Goal: Task Accomplishment & Management: Manage account settings

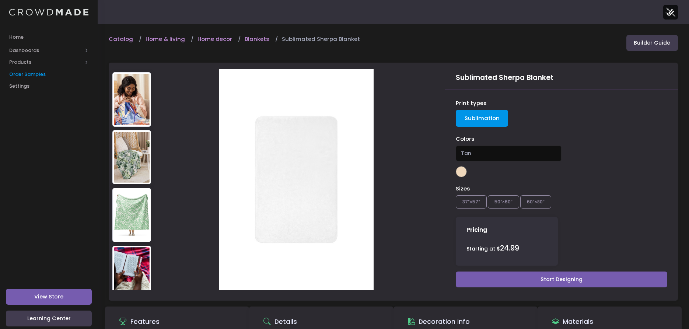
click at [26, 75] on span "Order Samples" at bounding box center [48, 74] width 79 height 7
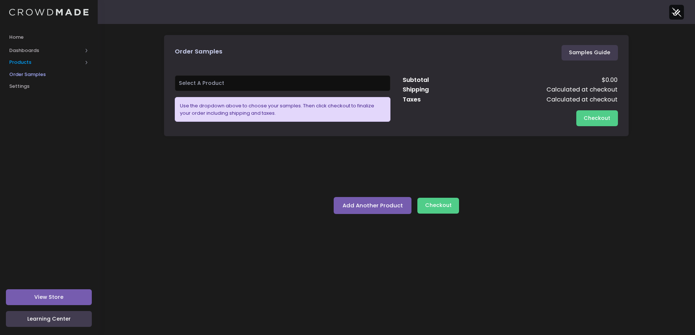
click at [24, 65] on span "Products" at bounding box center [45, 62] width 73 height 7
click at [33, 69] on link "Product Builder" at bounding box center [49, 74] width 98 height 12
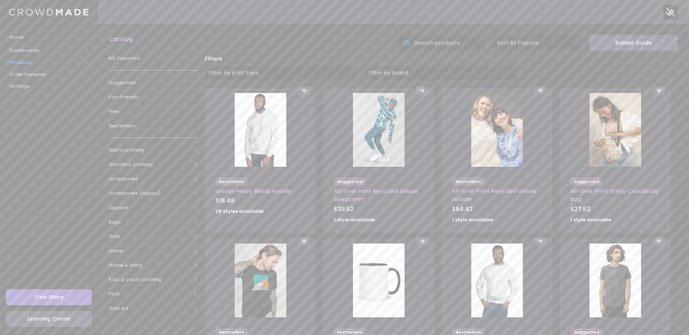
click at [35, 64] on span "Products" at bounding box center [45, 62] width 73 height 7
click at [47, 84] on span "Product Editor" at bounding box center [54, 86] width 67 height 7
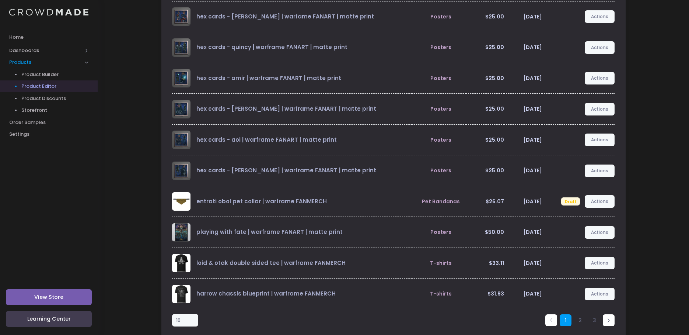
scroll to position [105, 0]
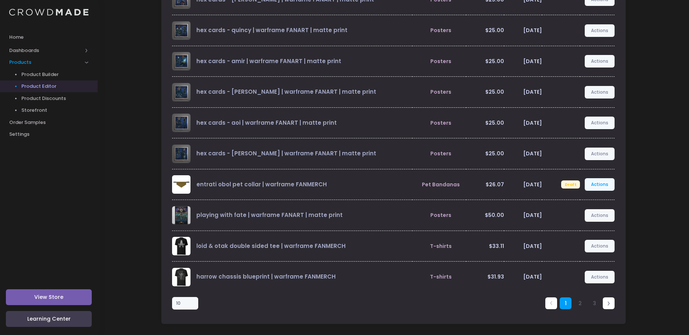
click at [600, 185] on link "Actions" at bounding box center [600, 184] width 30 height 13
click at [578, 198] on link "Edit" at bounding box center [592, 201] width 39 height 13
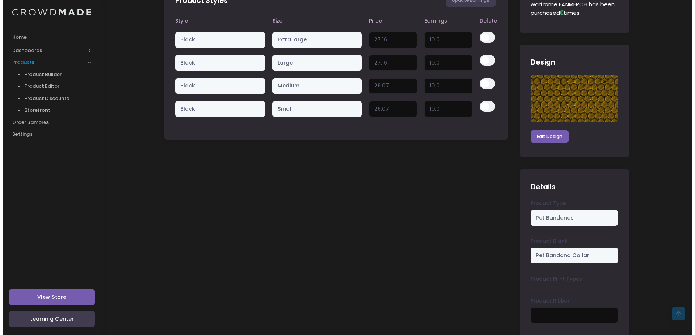
scroll to position [464, 0]
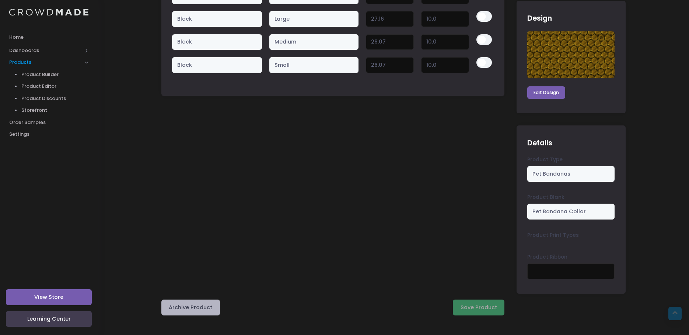
click at [196, 305] on button "Archive Product" at bounding box center [190, 307] width 59 height 16
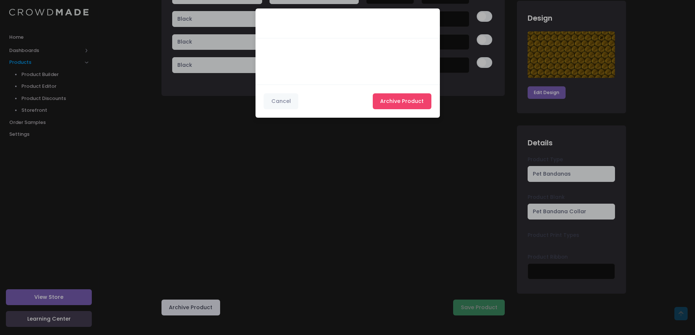
click at [402, 98] on span "Archive Product" at bounding box center [401, 100] width 43 height 7
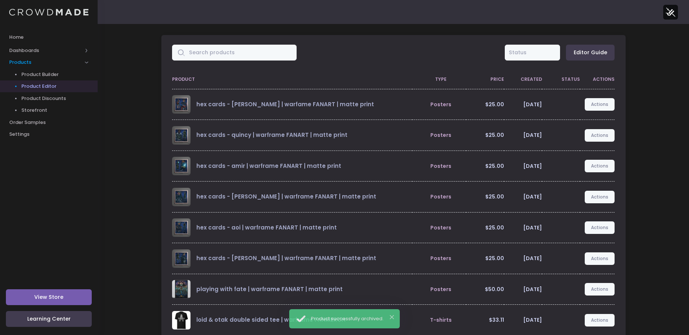
click at [87, 231] on div "Home Dashboards Overview Product Sales Products Product Builder Product Editor …" at bounding box center [49, 153] width 98 height 247
click at [28, 70] on link "Product Builder" at bounding box center [49, 74] width 98 height 12
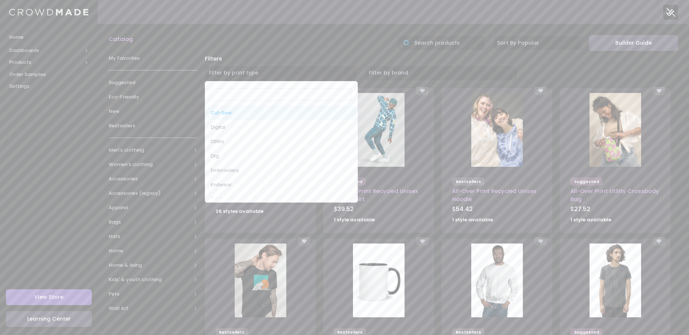
click at [275, 75] on span "Filter by print type" at bounding box center [281, 73] width 153 height 16
click at [299, 51] on div "Filters Cut-Sew Digital Dtfilm Dtg Embroidery Knitwear Sublimation Uv Filter by…" at bounding box center [441, 68] width 481 height 34
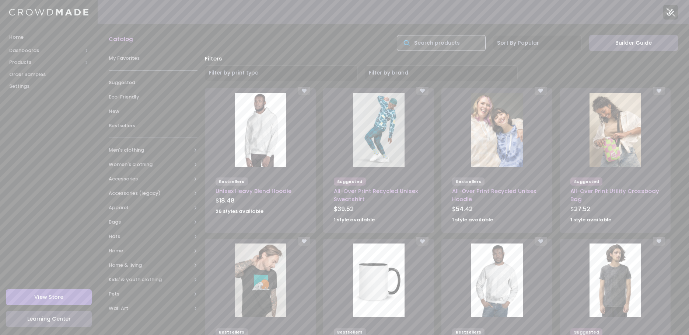
click at [462, 44] on input "text" at bounding box center [441, 43] width 89 height 16
type input "blanket"
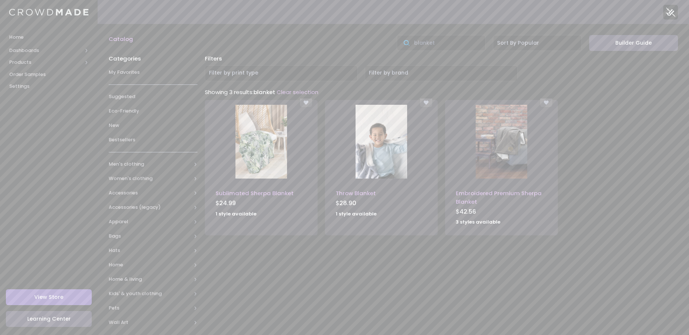
click at [244, 158] on img at bounding box center [262, 142] width 52 height 74
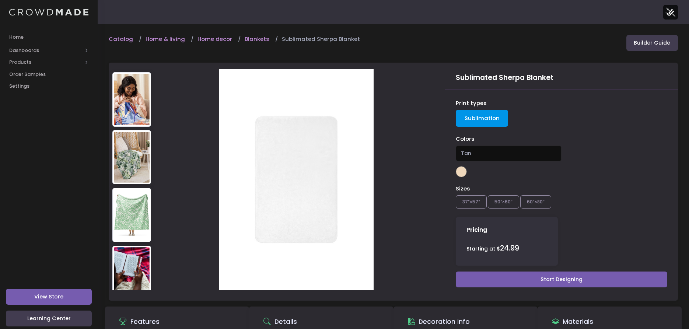
click at [117, 153] on img at bounding box center [131, 157] width 39 height 54
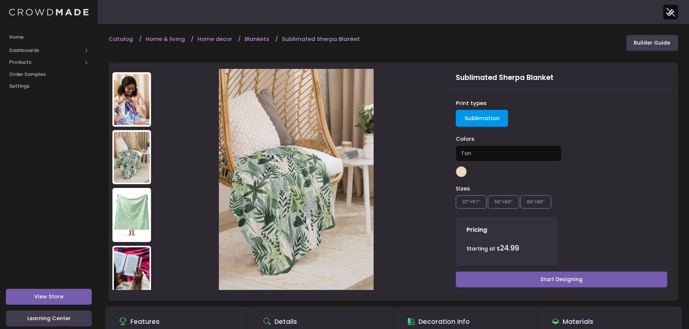
click at [135, 195] on img at bounding box center [131, 215] width 39 height 54
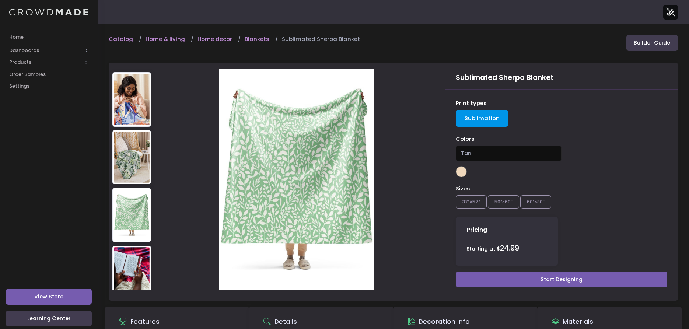
click at [131, 247] on img at bounding box center [131, 273] width 39 height 54
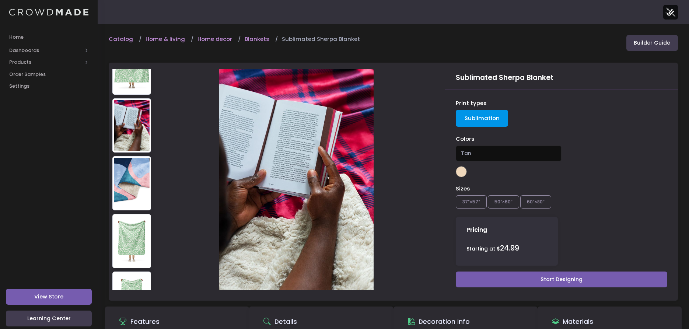
click at [130, 214] on img at bounding box center [131, 241] width 39 height 54
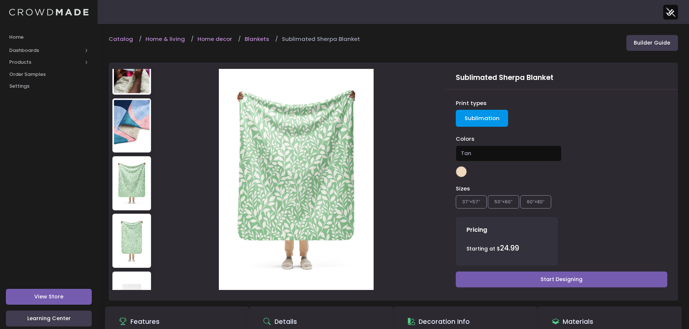
scroll to position [206, 0]
click at [132, 213] on img at bounding box center [131, 240] width 39 height 54
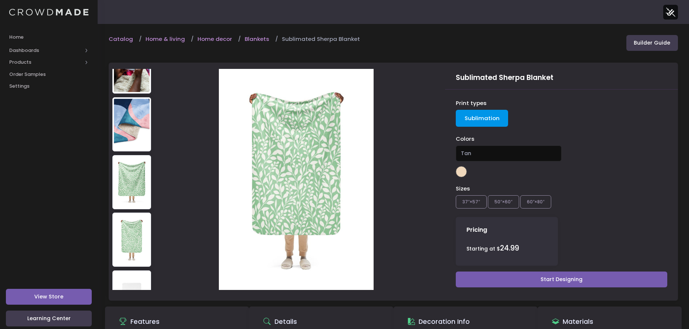
click at [123, 102] on img at bounding box center [131, 124] width 39 height 54
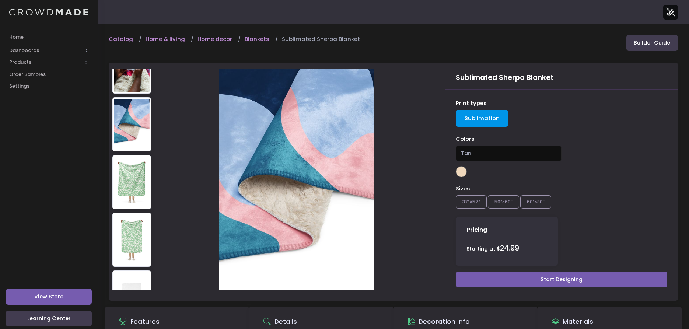
click at [293, 138] on img at bounding box center [296, 179] width 155 height 221
click at [410, 149] on div at bounding box center [273, 179] width 329 height 233
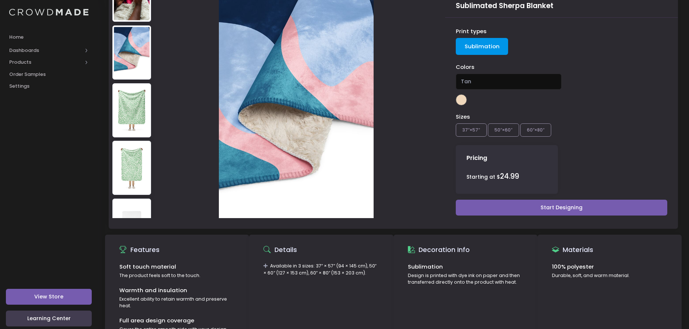
scroll to position [0, 0]
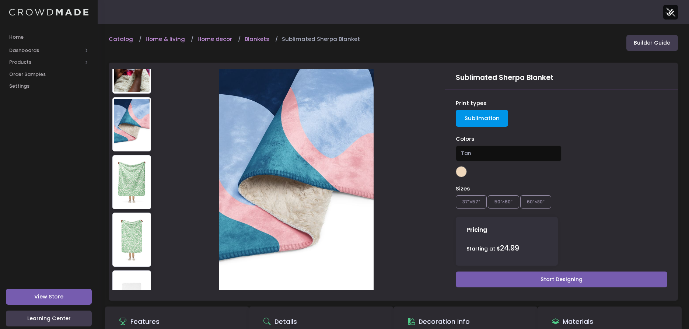
click at [435, 116] on div at bounding box center [273, 179] width 329 height 233
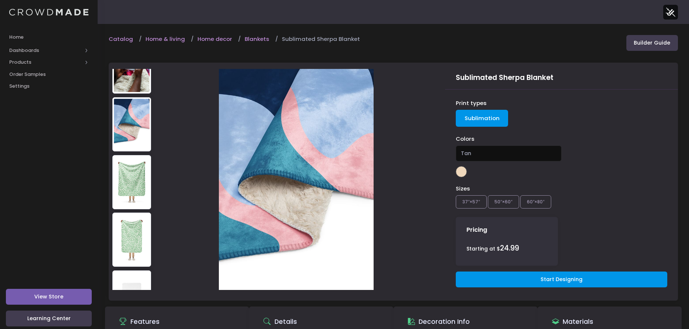
click at [537, 279] on link "Start Designing" at bounding box center [562, 280] width 212 height 16
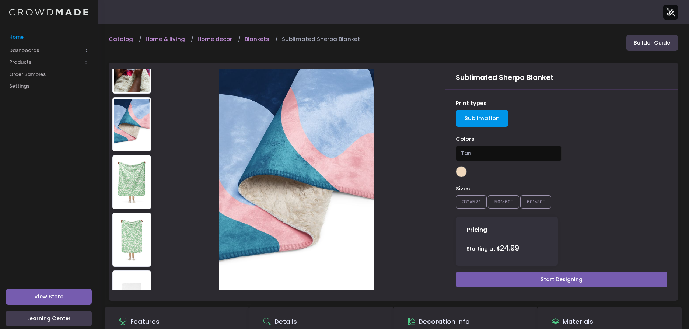
click at [17, 36] on span "Home" at bounding box center [48, 37] width 79 height 7
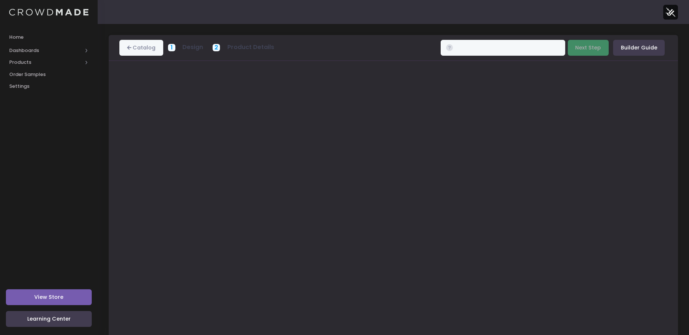
type input "$24.99 - $33.99"
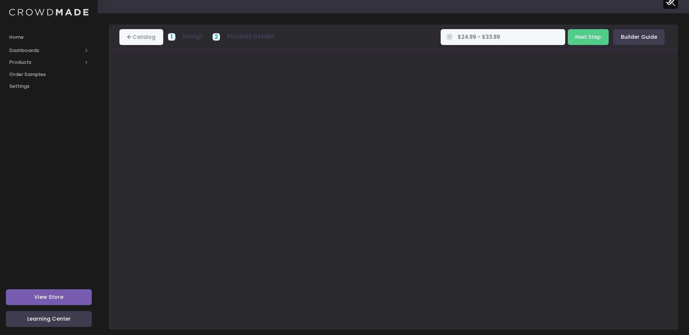
scroll to position [17, 0]
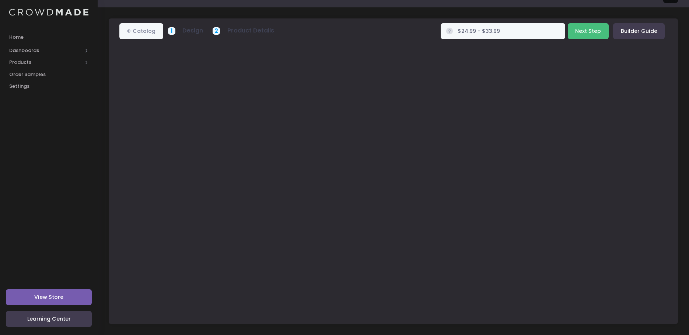
click at [592, 34] on button "Next Step" at bounding box center [588, 31] width 41 height 16
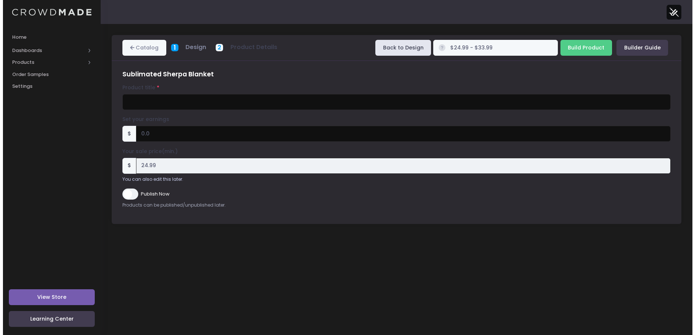
scroll to position [0, 0]
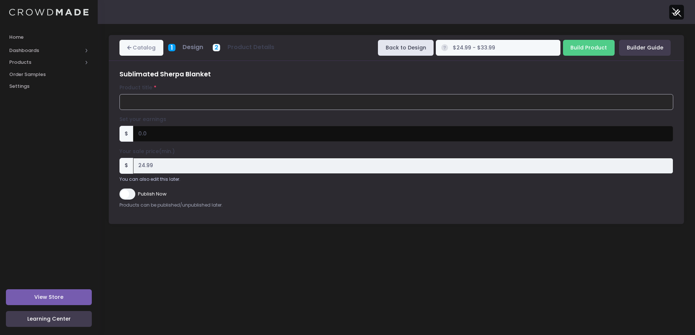
click at [158, 98] on input "Product title" at bounding box center [396, 102] width 554 height 16
type input "h"
type input "entrati obol blanket"
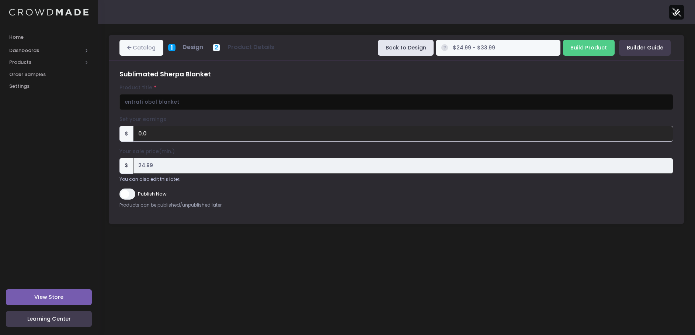
drag, startPoint x: 137, startPoint y: 129, endPoint x: 130, endPoint y: 128, distance: 7.7
click at [130, 128] on div "$ 0.0" at bounding box center [396, 134] width 554 height 16
type input "2"
type input "$26.99 - $35.99"
type input "26.99"
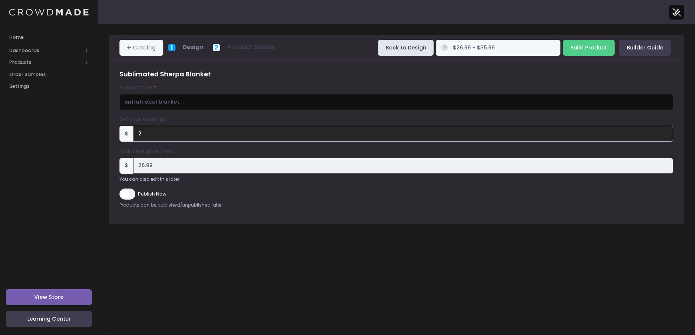
type input "20"
type input "$44.99 - $53.99"
type input "44.99"
type input "2"
type input "$26.99 - $35.99"
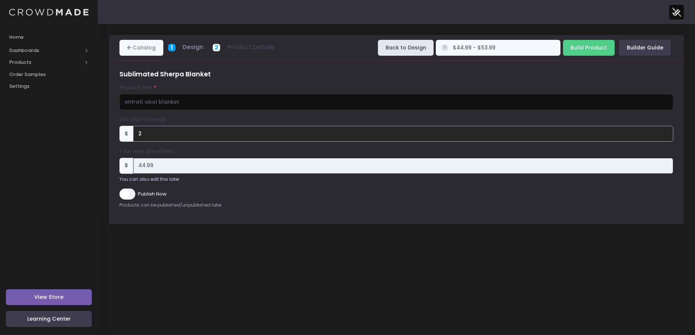
type input "26.99"
type input "25"
type input "$49.99 - $58.99"
type input "49.99"
type input "25"
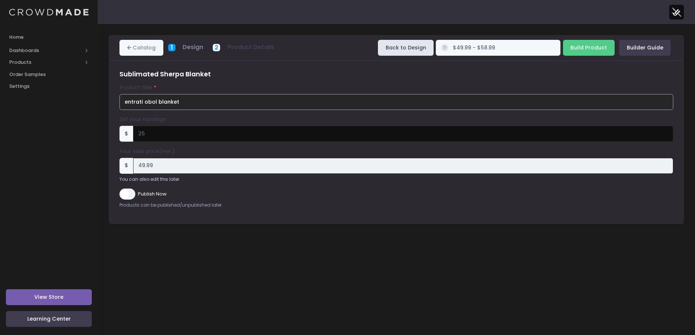
click at [226, 99] on input "entrati obol blanket" at bounding box center [396, 102] width 554 height 16
type input "entrati obol blanket - warframe FANMERCH"
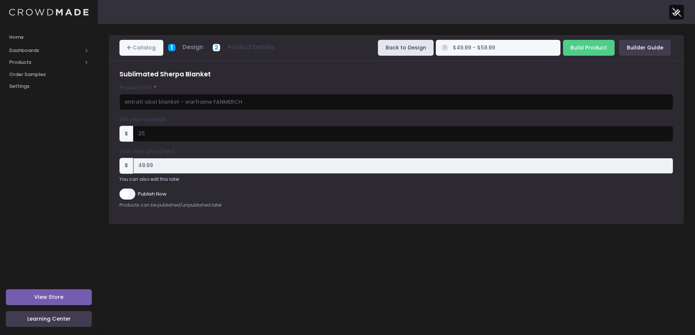
click at [260, 198] on div "Publish Now" at bounding box center [396, 193] width 554 height 11
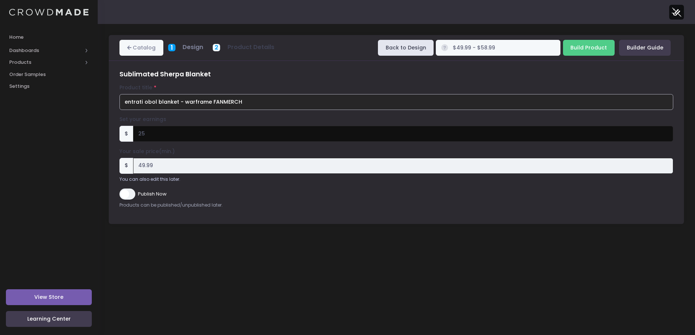
click at [178, 100] on input "entrati obol blanket - warframe FANMERCH" at bounding box center [396, 102] width 554 height 16
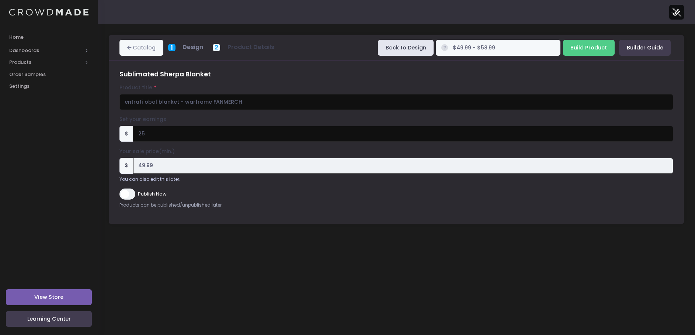
click at [400, 67] on div "Sublimated Sherpa Blanket Product title entrati obol blanket - warframe FANMERC…" at bounding box center [396, 142] width 575 height 163
click at [596, 47] on input "Build Product" at bounding box center [589, 48] width 52 height 16
type input "Building product..."
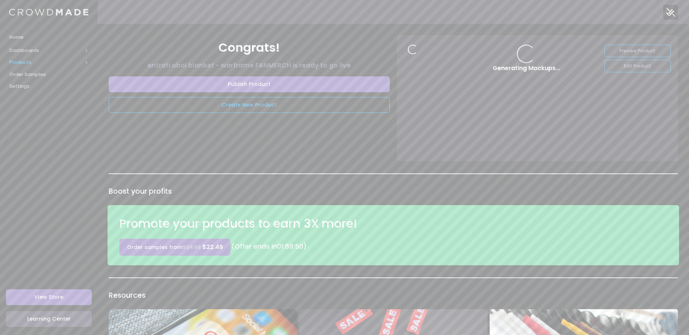
click at [20, 65] on span "Products" at bounding box center [45, 62] width 73 height 7
click at [31, 71] on span "Product Builder" at bounding box center [54, 74] width 67 height 7
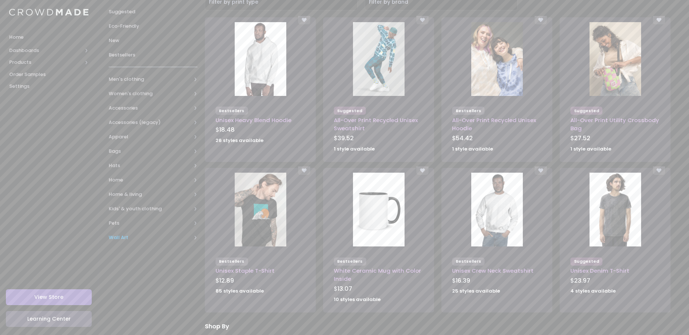
scroll to position [74, 0]
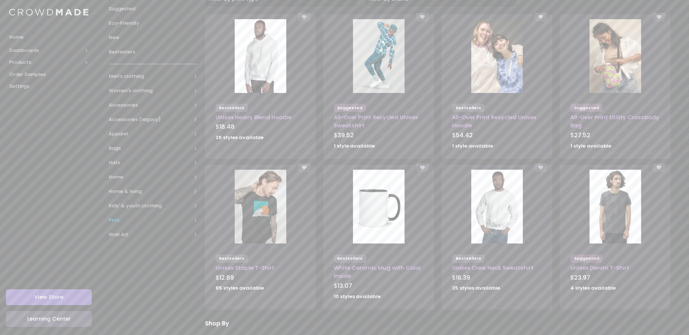
click at [112, 221] on span "Pets" at bounding box center [150, 219] width 83 height 7
click at [128, 234] on span "All Pets" at bounding box center [155, 234] width 68 height 7
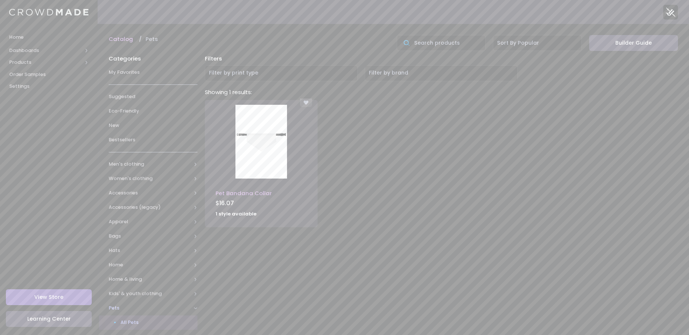
click at [262, 162] on img at bounding box center [262, 142] width 52 height 74
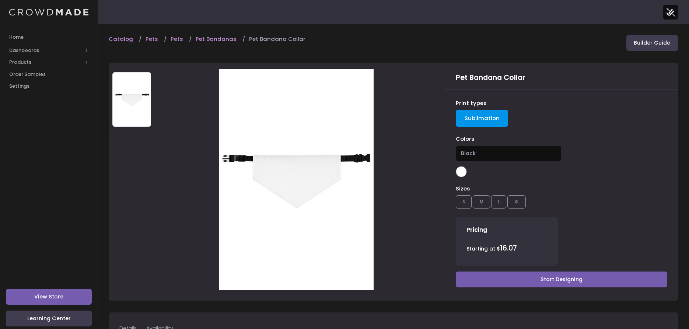
click at [531, 287] on div "Print types Sublimation Colors Black Black Sizes S M L XL Pricing Starting at $…" at bounding box center [561, 195] width 233 height 211
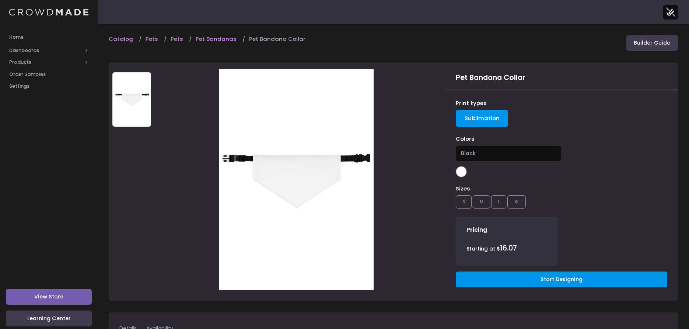
click at [527, 283] on link "Start Designing" at bounding box center [562, 280] width 212 height 16
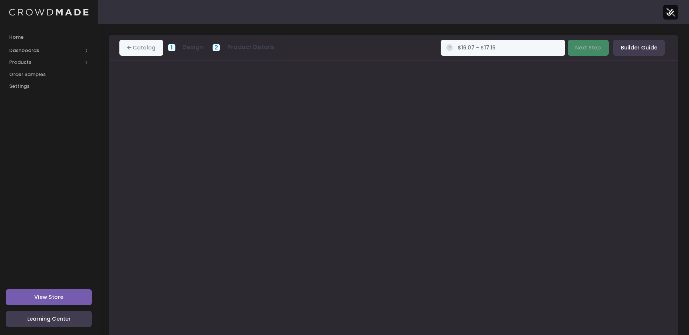
scroll to position [17, 0]
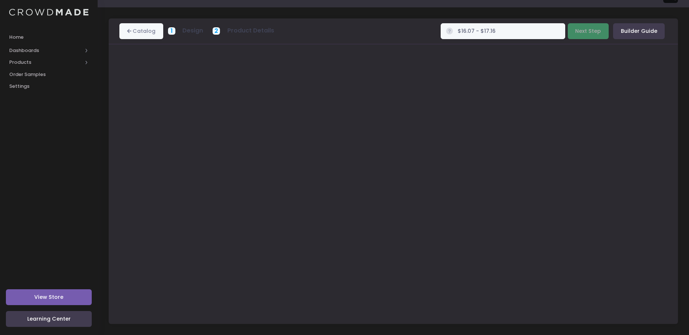
type input "$Infinity - $-Infinity"
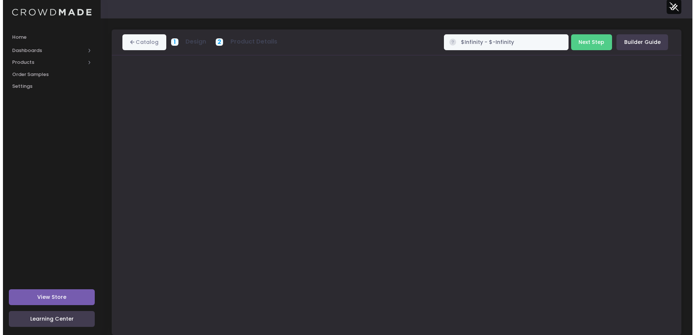
scroll to position [0, 0]
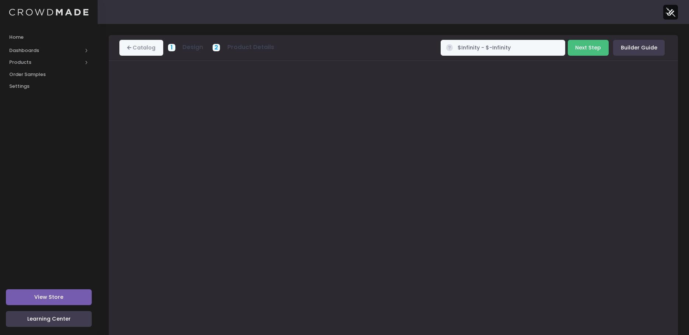
click at [593, 45] on button "Next Step" at bounding box center [588, 48] width 41 height 16
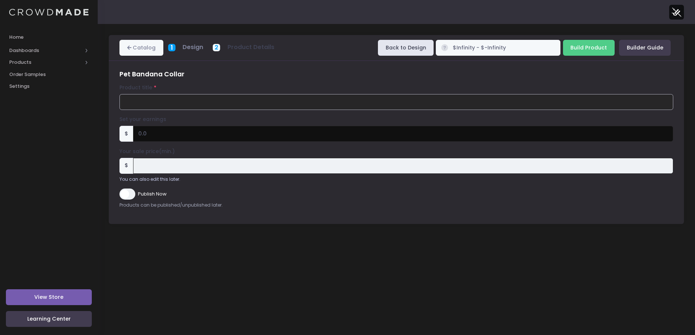
click at [158, 98] on input "Product title" at bounding box center [396, 102] width 554 height 16
type input "entrati obol pet collar - warframe FANMERCH"
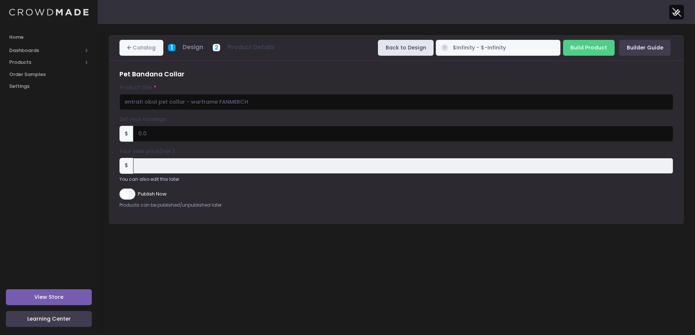
click at [169, 144] on div "Set your earnings $ 0.0 Earnings can't be less than 0. Your sale price(min.) $" at bounding box center [396, 149] width 554 height 67
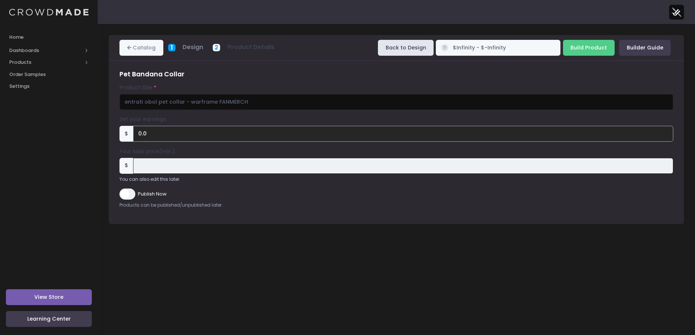
drag, startPoint x: 154, startPoint y: 129, endPoint x: 111, endPoint y: 132, distance: 43.2
click at [111, 132] on div "Pet Bandana Collar Product title entrati obol pet collar - warframe FANMERCH Se…" at bounding box center [396, 142] width 575 height 163
type input "1"
type input "15"
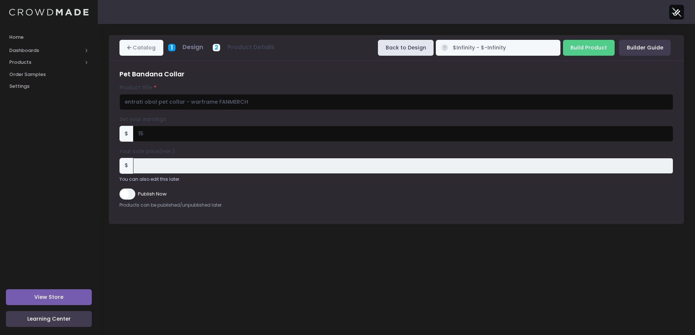
click at [269, 211] on div "Pet Bandana Collar Product title entrati obol pet collar - warframe FANMERCH Se…" at bounding box center [396, 142] width 561 height 144
click at [587, 48] on input "Build Product" at bounding box center [589, 48] width 52 height 16
type input "Building product..."
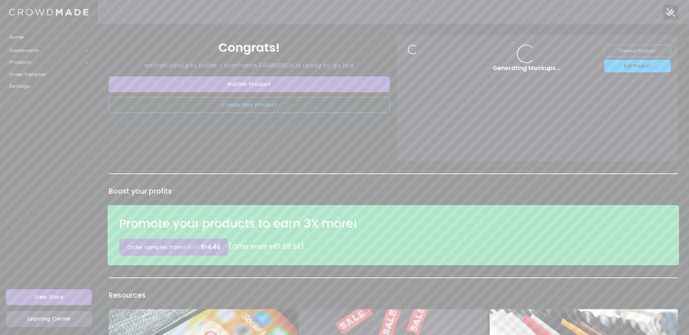
click at [632, 69] on link "Edit Product" at bounding box center [637, 66] width 67 height 13
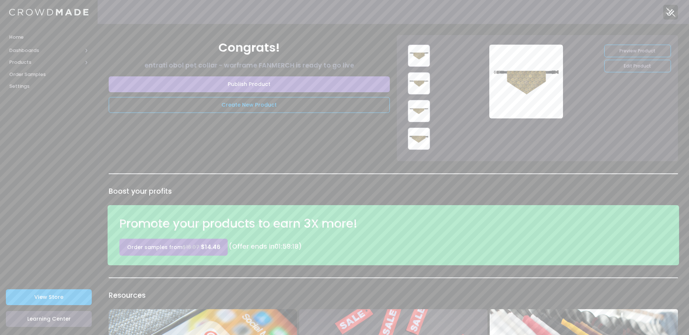
click at [44, 295] on span "View Store" at bounding box center [48, 296] width 29 height 7
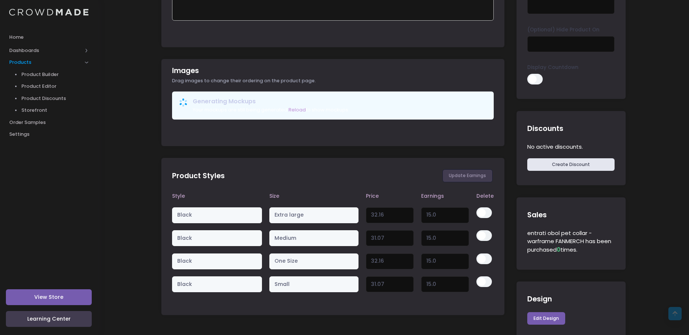
scroll to position [184, 0]
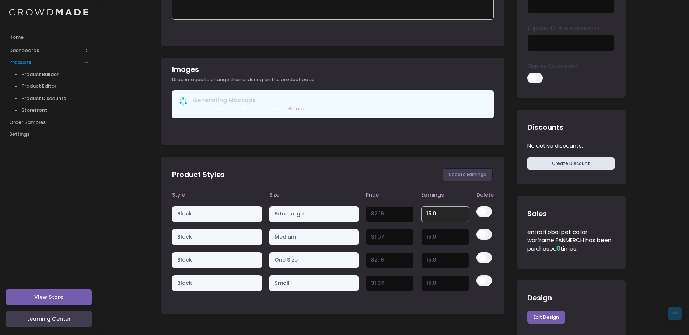
drag, startPoint x: 435, startPoint y: 213, endPoint x: 426, endPoint y: 211, distance: 9.0
click at [426, 211] on input "15.0" at bounding box center [445, 214] width 48 height 16
click at [468, 175] on button "Update Earnings" at bounding box center [468, 174] width 50 height 13
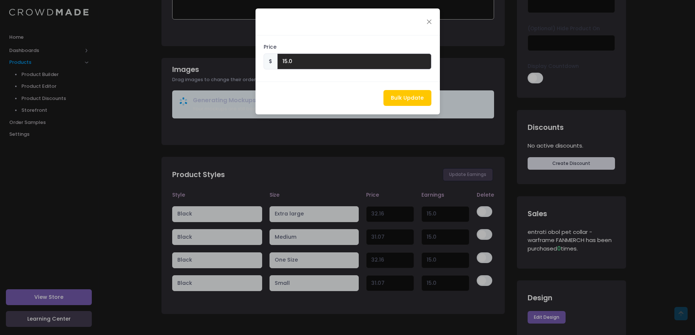
drag, startPoint x: 310, startPoint y: 63, endPoint x: 267, endPoint y: 53, distance: 43.5
click at [267, 53] on div "Price $ 15.0" at bounding box center [347, 58] width 184 height 46
type input "10"
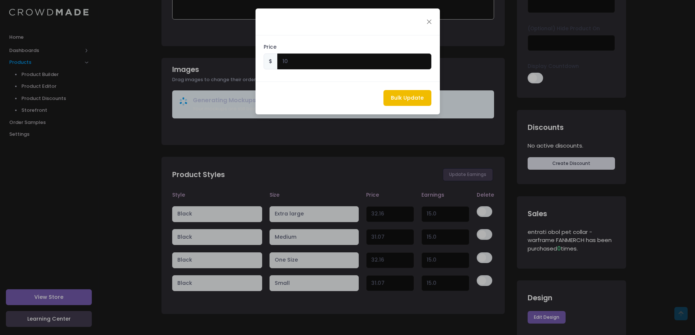
click at [399, 97] on button "Bulk Update" at bounding box center [407, 98] width 48 height 16
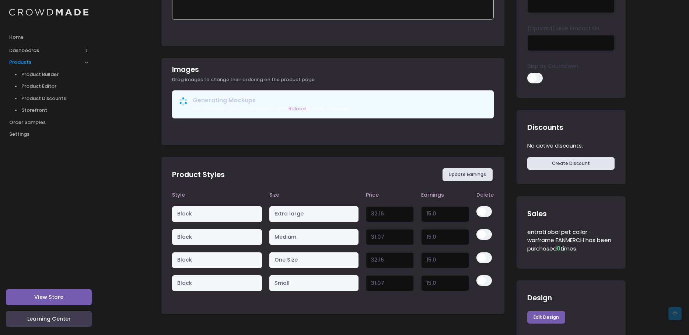
click at [460, 176] on button "Update Earnings" at bounding box center [468, 174] width 50 height 13
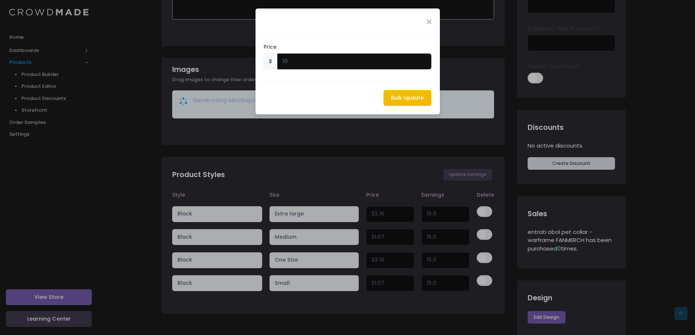
click at [400, 97] on button "Bulk Update" at bounding box center [407, 98] width 48 height 16
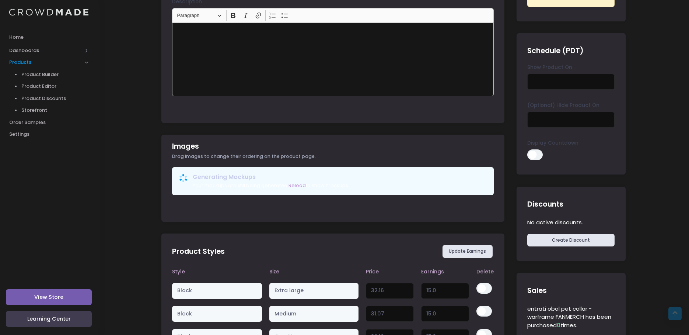
scroll to position [0, 0]
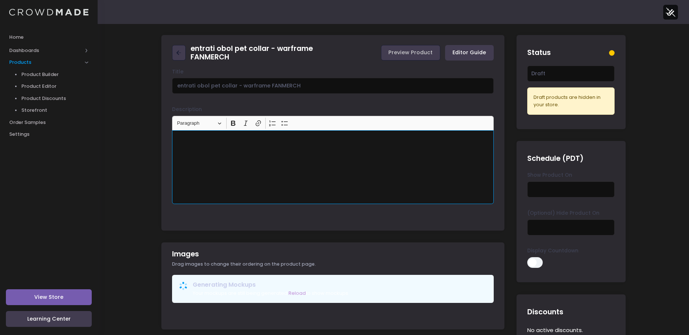
click at [251, 148] on div "Rich Text Editor, main" at bounding box center [333, 167] width 322 height 74
click at [254, 153] on div "Rich Text Editor, main" at bounding box center [333, 167] width 322 height 74
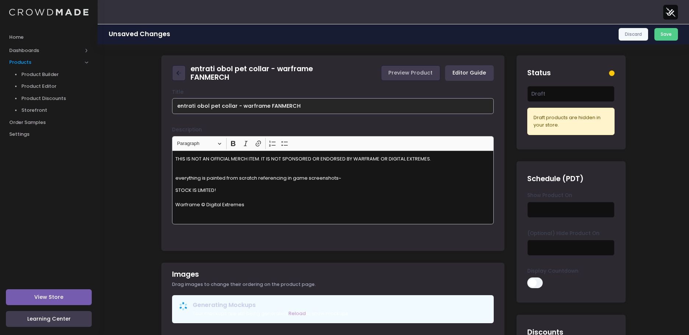
click at [237, 107] on input "entrati obol pet collar - warframe FANMERCH" at bounding box center [333, 106] width 322 height 16
type input "entrati obol pet collar | warframe FANMERCH"
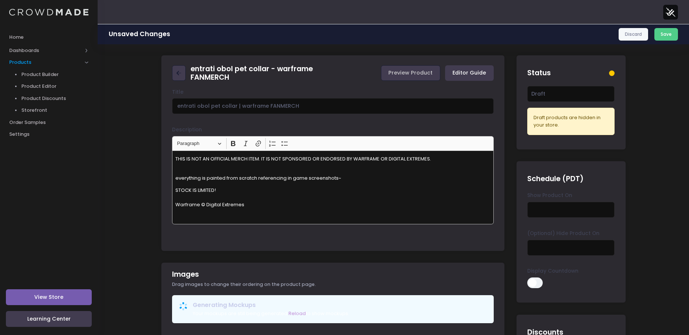
click at [304, 180] on p "everything is painted from scratch referencing in game screenshots~" at bounding box center [332, 174] width 315 height 14
click at [359, 176] on p "everything is painted from scratch referencing in game screenshots~" at bounding box center [332, 174] width 315 height 14
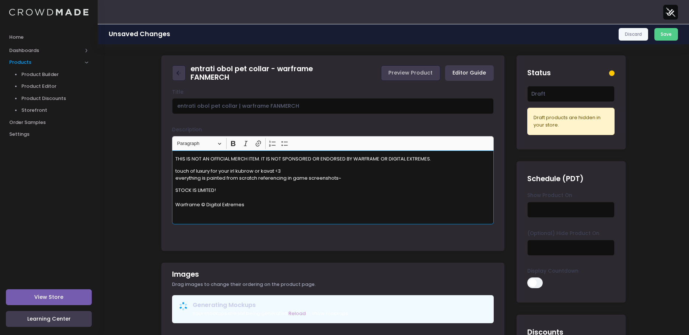
click at [368, 203] on p "STOCK IS LIMITED! Warframe © Digital Extremes" at bounding box center [332, 197] width 315 height 22
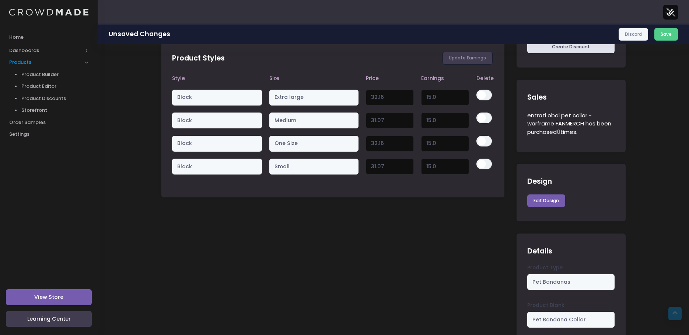
scroll to position [429, 0]
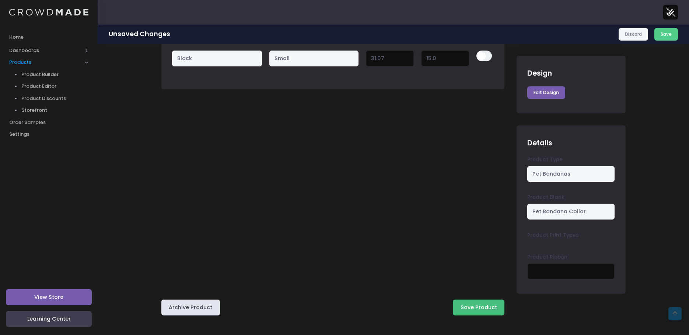
click at [482, 305] on button "Save Product" at bounding box center [479, 307] width 52 height 16
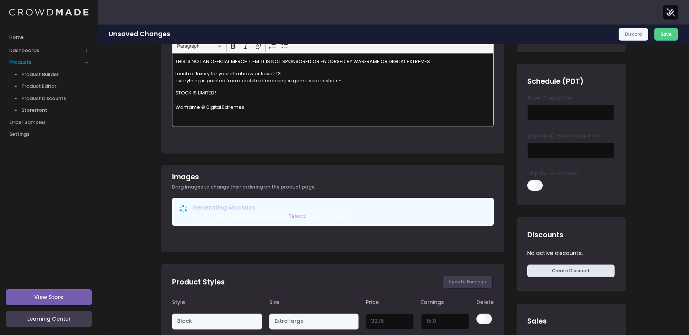
scroll to position [0, 0]
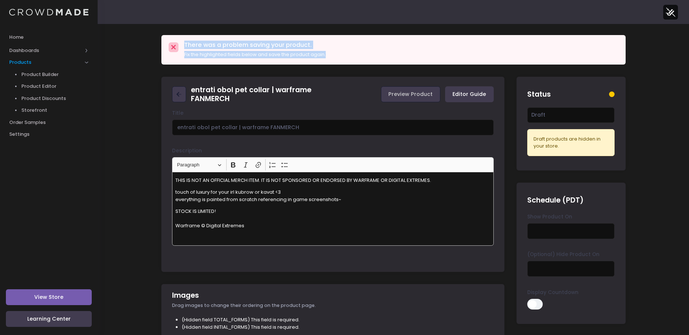
drag, startPoint x: 184, startPoint y: 45, endPoint x: 386, endPoint y: 61, distance: 202.2
click at [386, 61] on div "There was a problem saving your product. Fix the highlighted fields below and s…" at bounding box center [393, 49] width 464 height 29
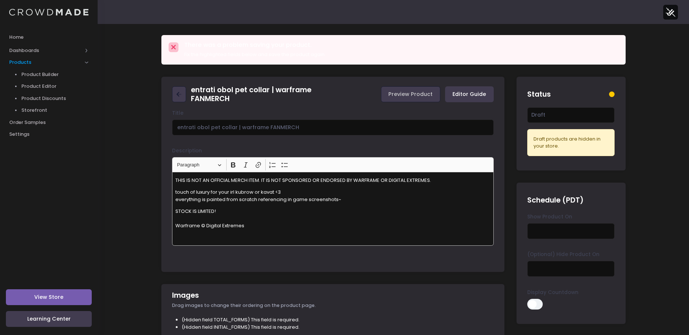
click at [359, 213] on p "STOCK IS LIMITED! Warframe © Digital Extremes" at bounding box center [332, 219] width 315 height 22
click at [332, 215] on p "STOCK IS LIMITED! ​​​​​​​ Warframe © Digital Extremes" at bounding box center [332, 219] width 315 height 22
click at [49, 73] on span "Product Builder" at bounding box center [54, 74] width 67 height 7
click at [35, 84] on span "Product Editor" at bounding box center [54, 86] width 67 height 7
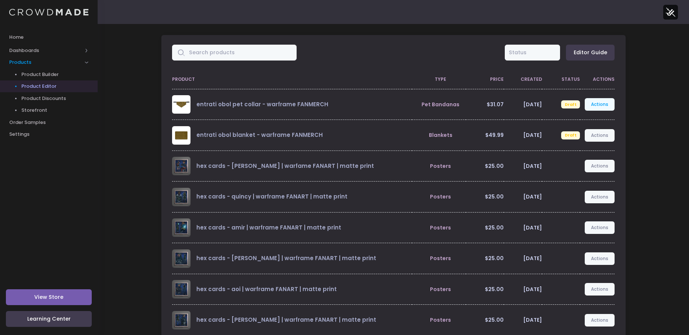
click at [599, 104] on link "Actions" at bounding box center [600, 104] width 30 height 13
click at [586, 121] on link "Edit" at bounding box center [592, 121] width 39 height 13
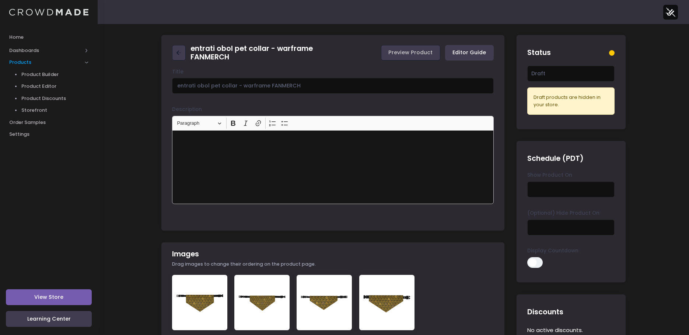
click at [188, 156] on div "Rich Text Editor, main" at bounding box center [333, 167] width 322 height 74
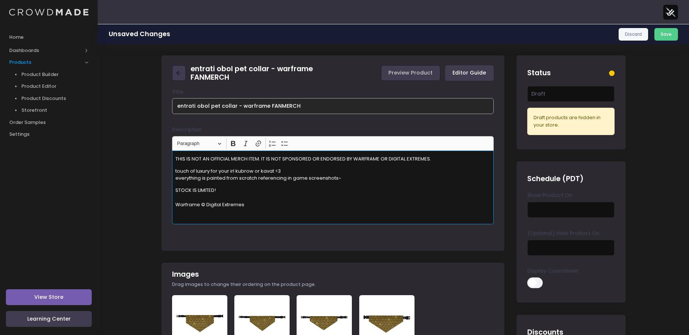
click at [238, 102] on input "entrati obol pet collar - warframe FANMERCH" at bounding box center [333, 106] width 322 height 16
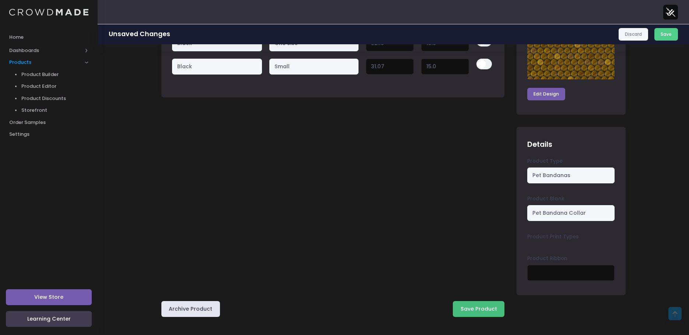
scroll to position [484, 0]
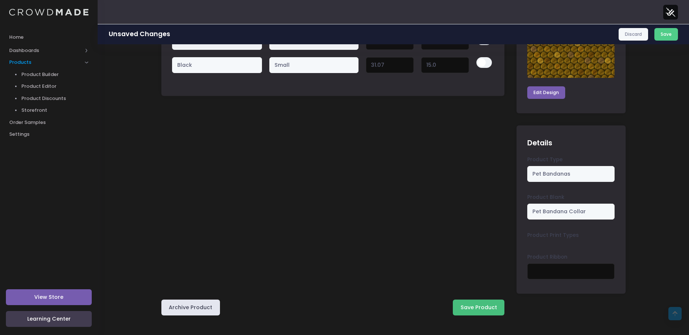
type input "entrati obol pet collar | warframe FANMERCH"
click at [485, 312] on button "Save Product" at bounding box center [479, 307] width 52 height 16
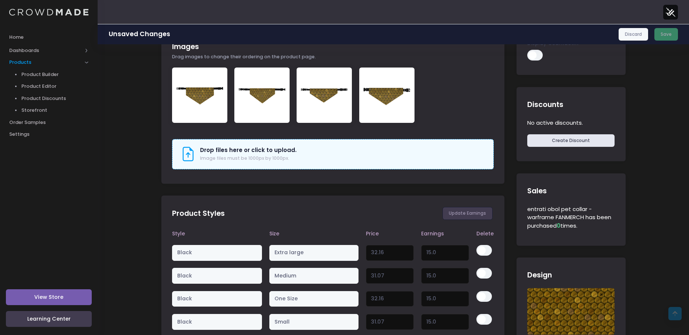
scroll to position [226, 0]
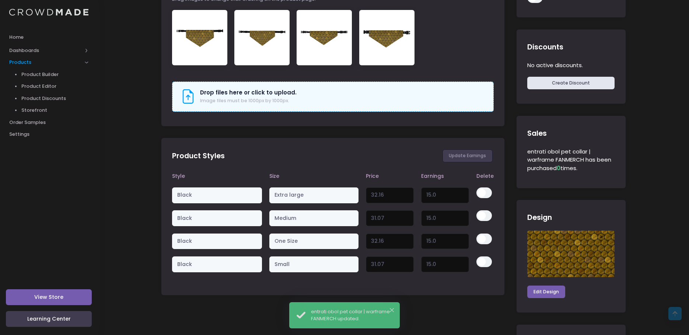
scroll to position [295, 0]
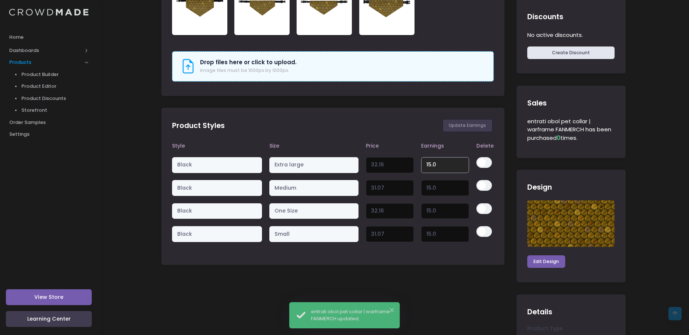
drag, startPoint x: 441, startPoint y: 164, endPoint x: 394, endPoint y: 157, distance: 47.3
click at [394, 157] on tr "Black Extra large 32.16 Variant price must be at least $17.16 and not more than…" at bounding box center [333, 164] width 322 height 23
click at [456, 128] on button "Update Earnings" at bounding box center [468, 125] width 50 height 13
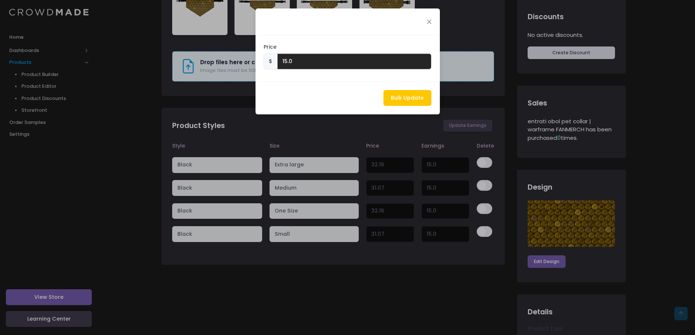
drag, startPoint x: 290, startPoint y: 58, endPoint x: 264, endPoint y: 58, distance: 25.8
click at [264, 58] on div "$ 15.0" at bounding box center [348, 61] width 168 height 16
type input "10"
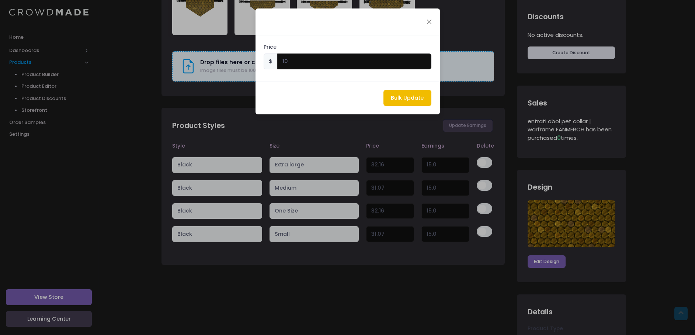
click at [419, 97] on button "Bulk Update" at bounding box center [407, 98] width 48 height 16
type input "27.16"
type input "10.00"
type input "26.07"
type input "10.00"
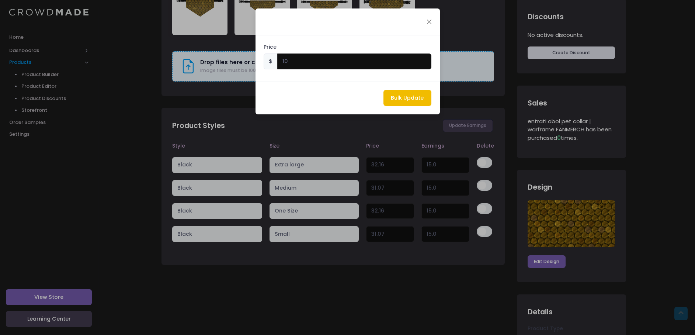
type input "27.16"
type input "10.00"
type input "26.07"
type input "10.00"
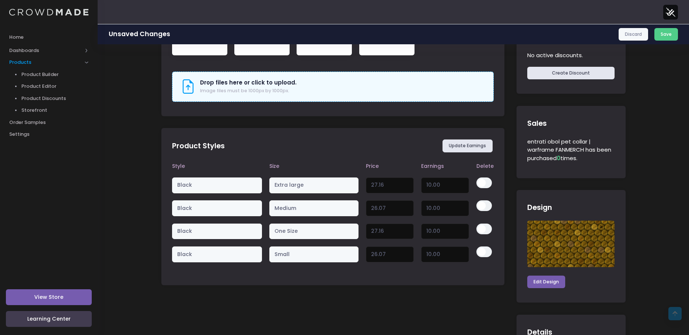
scroll to position [484, 0]
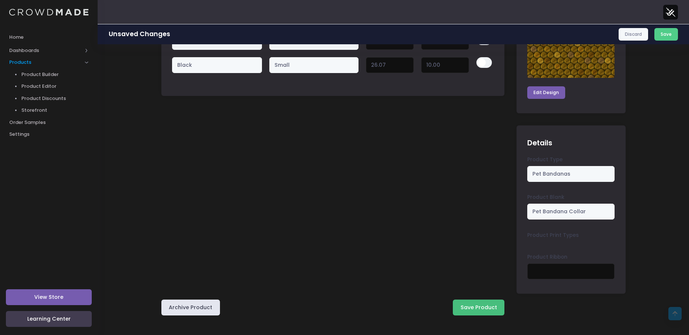
click at [483, 310] on button "Save Product" at bounding box center [479, 307] width 52 height 16
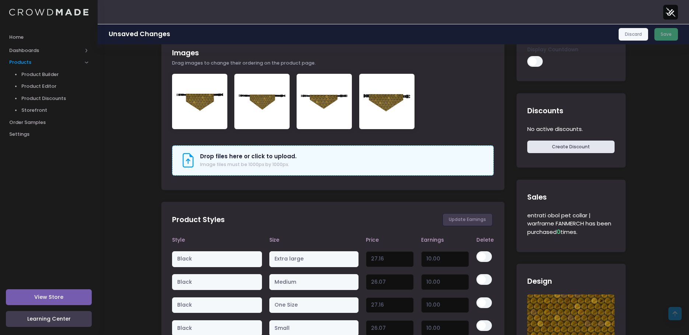
scroll to position [442, 0]
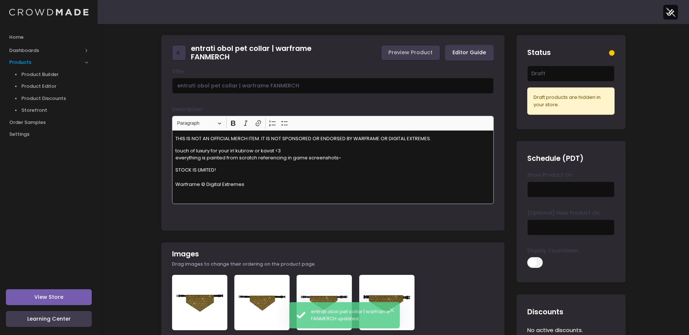
click at [563, 63] on div "Status" at bounding box center [571, 53] width 109 height 26
click at [566, 69] on select "Active Draft" at bounding box center [570, 74] width 87 height 16
click at [554, 55] on div "Status" at bounding box center [571, 53] width 109 height 26
click at [175, 46] on link at bounding box center [179, 53] width 14 height 16
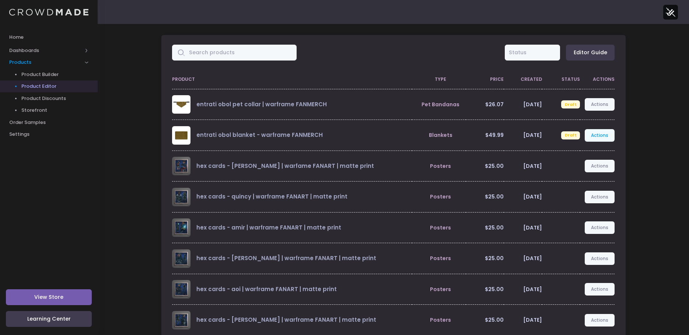
click at [596, 137] on link "Actions" at bounding box center [600, 135] width 30 height 13
click at [578, 152] on link "Edit" at bounding box center [592, 152] width 39 height 13
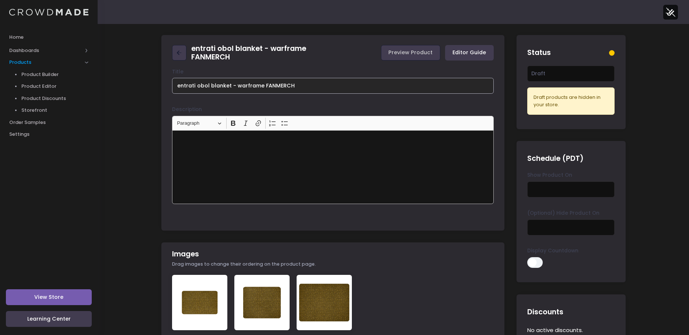
click at [233, 90] on input "entrati obol blanket - warframe FANMERCH" at bounding box center [333, 86] width 322 height 16
type input "entrati obol blanket | warframe FANMERCH"
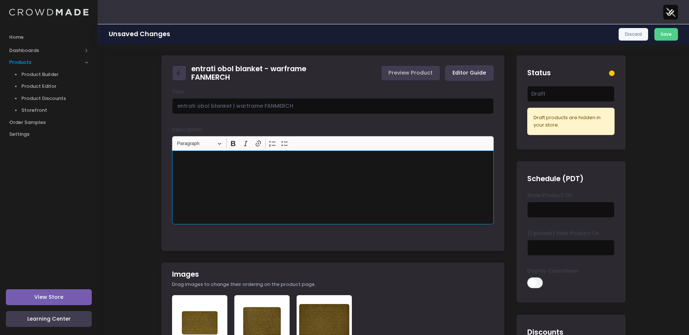
click at [248, 177] on div "Rich Text Editor, main" at bounding box center [333, 187] width 322 height 74
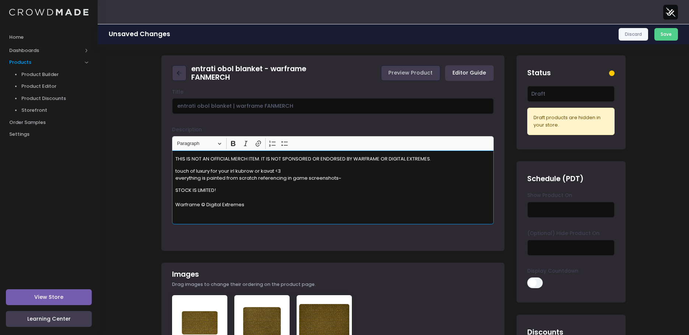
click at [275, 170] on p "touch of luxury for your irl kubrow or kavat <3 everything is painted from scra…" at bounding box center [332, 174] width 315 height 14
click at [346, 206] on p "STOCK IS LIMITED! Warframe © Digital Extremes" at bounding box center [332, 197] width 315 height 22
click at [252, 169] on p "touch of luxury for you and your cuddly friends <3 everything is painted from s…" at bounding box center [332, 174] width 315 height 14
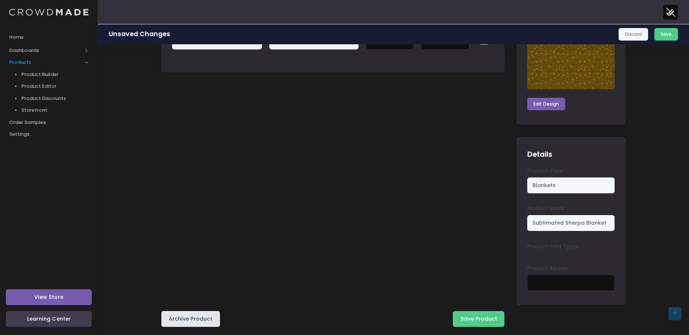
scroll to position [496, 0]
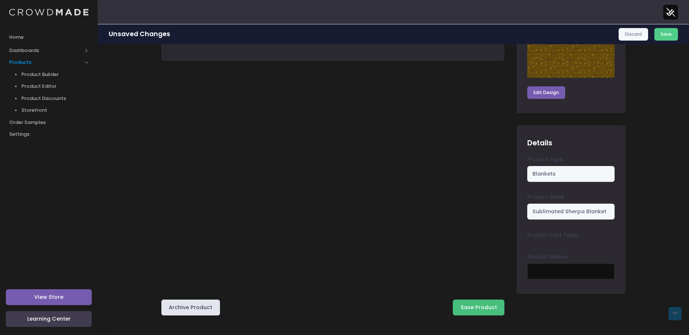
click at [480, 308] on button "Save Product" at bounding box center [479, 307] width 52 height 16
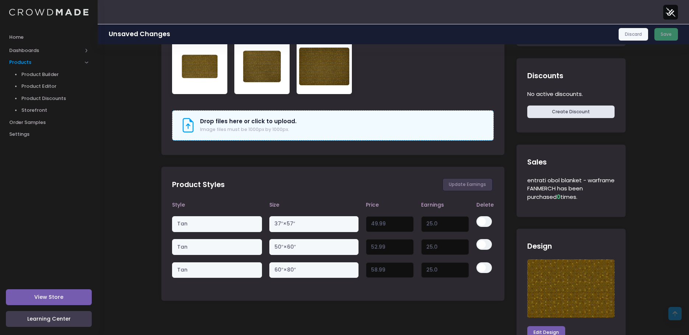
scroll to position [147, 0]
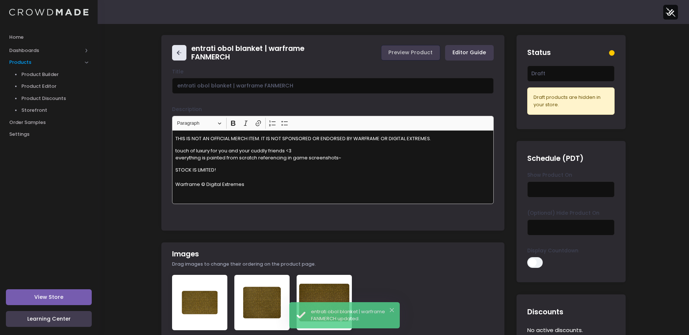
click at [176, 55] on icon at bounding box center [179, 53] width 8 height 8
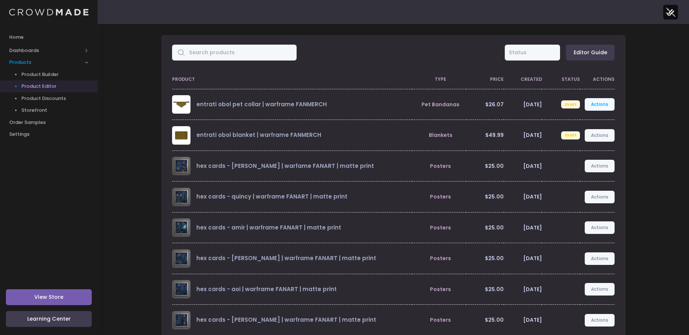
click at [602, 105] on link "Actions" at bounding box center [600, 104] width 30 height 13
drag, startPoint x: 352, startPoint y: 68, endPoint x: 387, endPoint y: 68, distance: 34.6
click at [352, 68] on div "All Active Draft Status Editor Guide" at bounding box center [393, 52] width 464 height 35
click at [42, 106] on link "Storefront" at bounding box center [49, 110] width 98 height 12
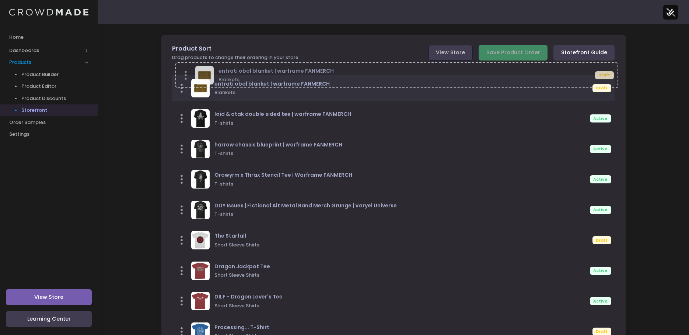
drag, startPoint x: 182, startPoint y: 257, endPoint x: 182, endPoint y: 74, distance: 182.4
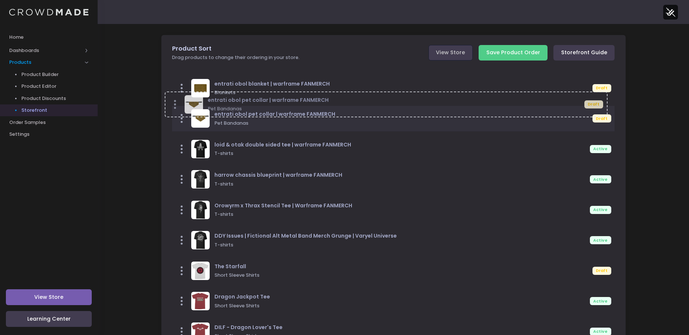
drag, startPoint x: 178, startPoint y: 292, endPoint x: 171, endPoint y: 109, distance: 182.6
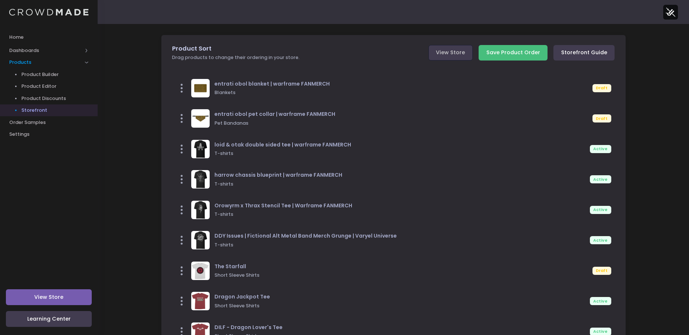
click at [524, 55] on input "Save Product Order" at bounding box center [513, 53] width 69 height 16
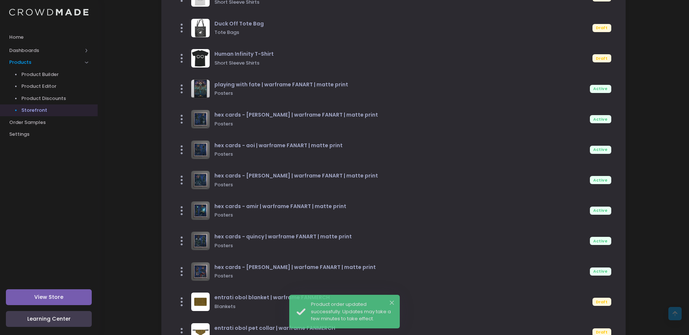
scroll to position [531, 0]
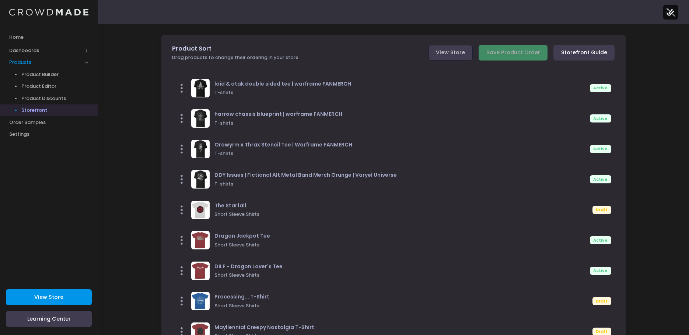
click at [53, 294] on span "View Store" at bounding box center [48, 296] width 29 height 7
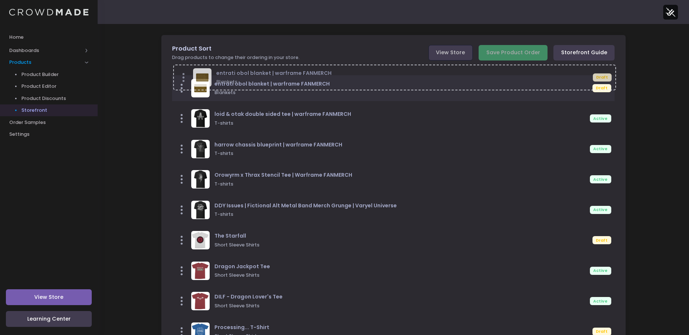
drag, startPoint x: 185, startPoint y: 261, endPoint x: 186, endPoint y: 81, distance: 179.1
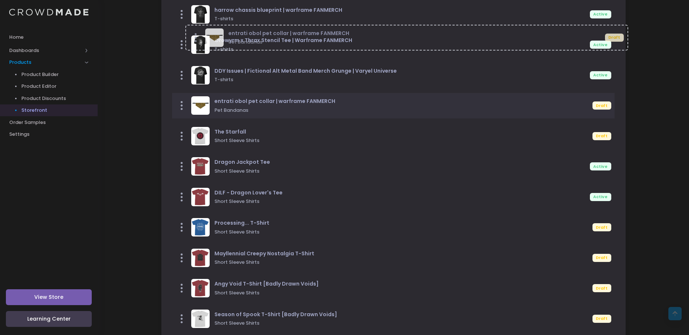
scroll to position [15, 0]
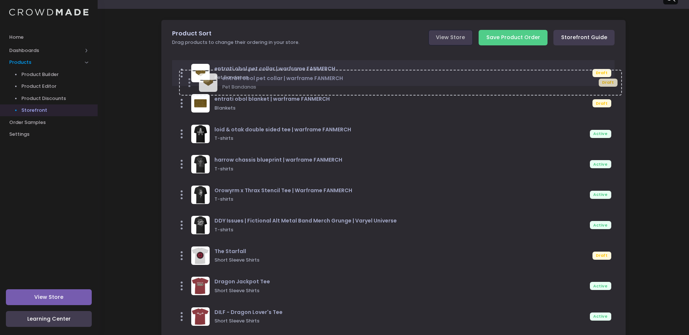
drag, startPoint x: 183, startPoint y: 284, endPoint x: 190, endPoint y: 80, distance: 204.3
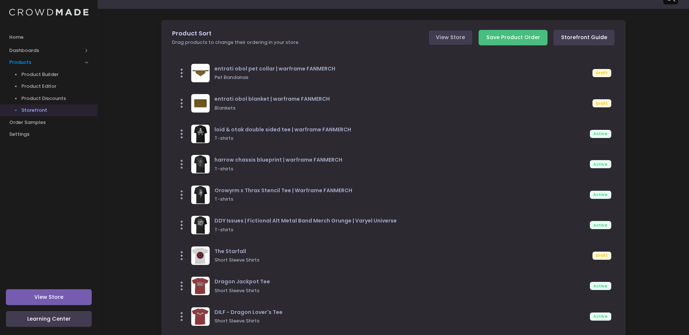
click at [510, 36] on input "Save Product Order" at bounding box center [513, 38] width 69 height 16
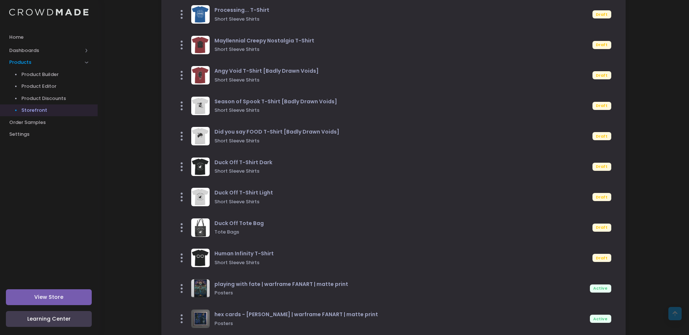
scroll to position [273, 0]
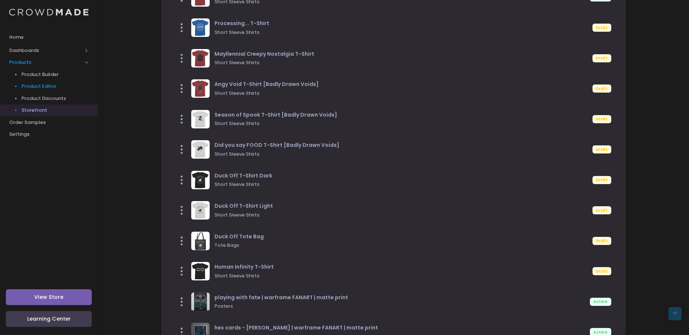
click at [44, 85] on span "Product Editor" at bounding box center [54, 86] width 67 height 7
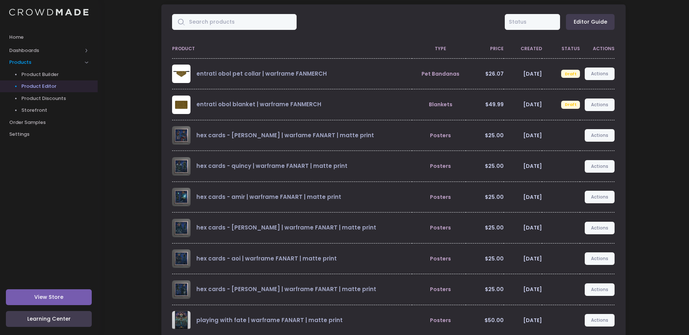
scroll to position [105, 0]
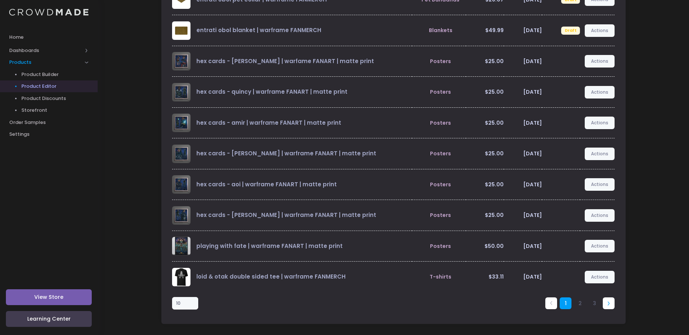
click at [615, 306] on link at bounding box center [609, 303] width 12 height 12
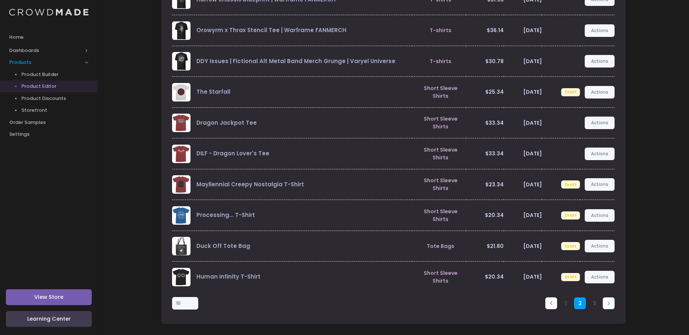
click at [606, 297] on link at bounding box center [609, 303] width 12 height 12
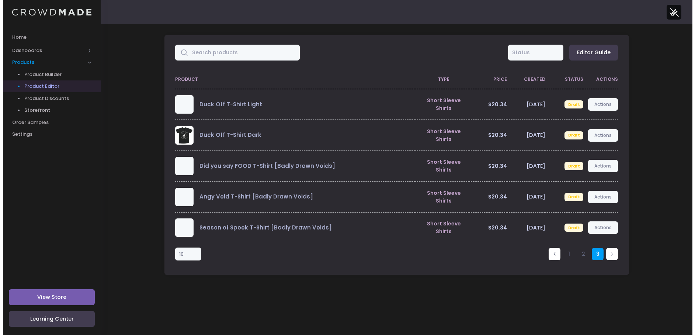
scroll to position [0, 0]
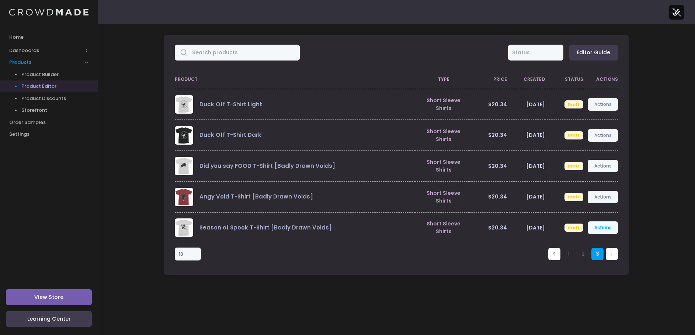
click at [601, 227] on link "Actions" at bounding box center [603, 227] width 30 height 13
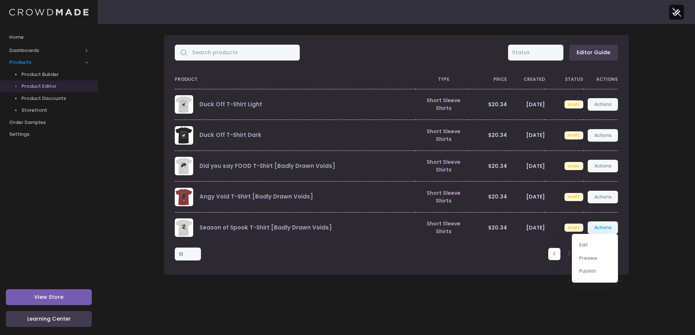
click at [327, 226] on div "Season of Spook T-Shirt [Badly Drawn Voids]" at bounding box center [293, 227] width 237 height 18
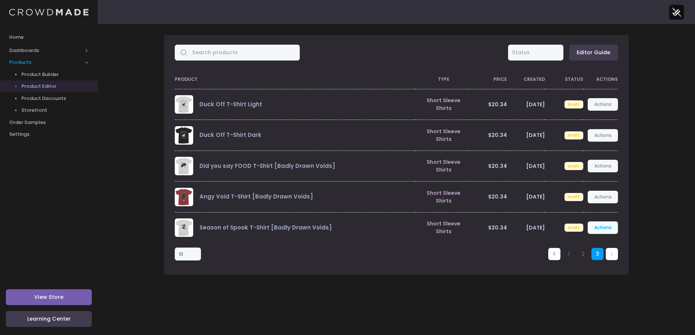
click at [593, 224] on link "Actions" at bounding box center [603, 227] width 30 height 13
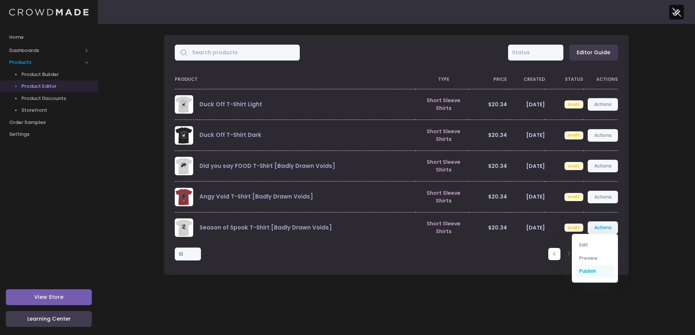
click at [590, 271] on link "Publish" at bounding box center [594, 271] width 39 height 13
click at [586, 271] on link "Publish" at bounding box center [594, 271] width 39 height 13
click at [289, 271] on div "Product Type Price Created Status Actions Duck Off T-Shirt Light Short Sleeve S…" at bounding box center [396, 172] width 464 height 205
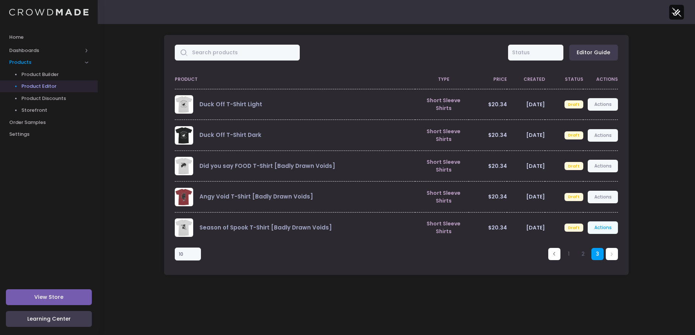
click at [602, 230] on link "Actions" at bounding box center [603, 227] width 30 height 13
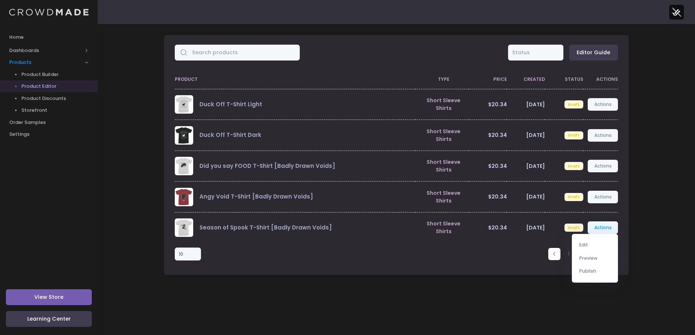
click at [479, 262] on div "1 2 3" at bounding box center [490, 254] width 262 height 22
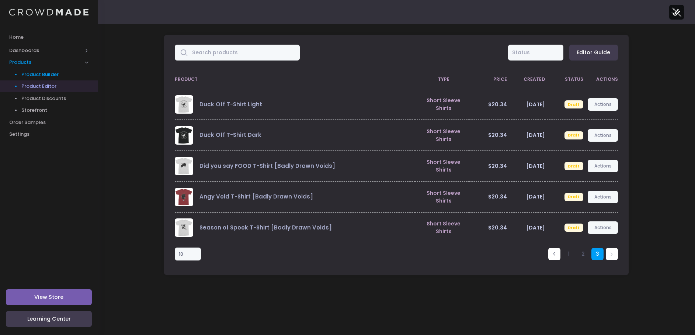
click at [47, 76] on span "Product Builder" at bounding box center [54, 74] width 67 height 7
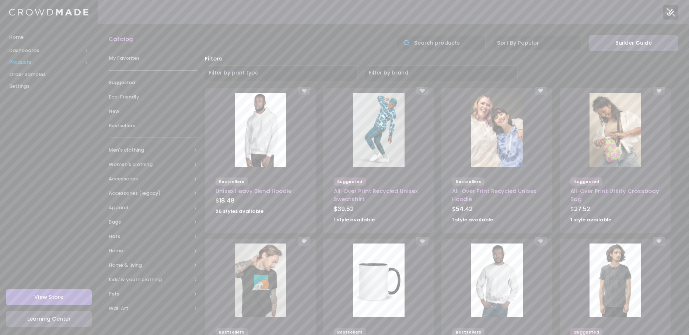
click at [28, 67] on span "Products" at bounding box center [49, 62] width 98 height 12
click at [41, 89] on span "Product Editor" at bounding box center [54, 86] width 67 height 7
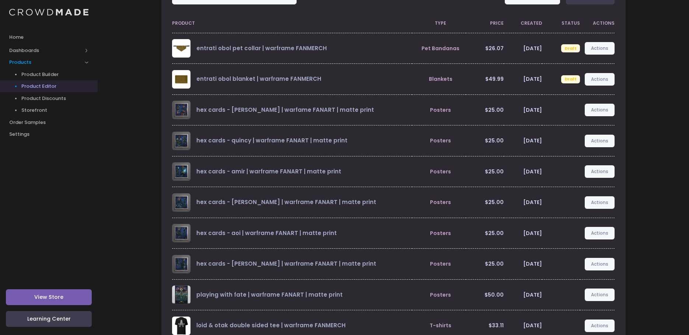
scroll to position [105, 0]
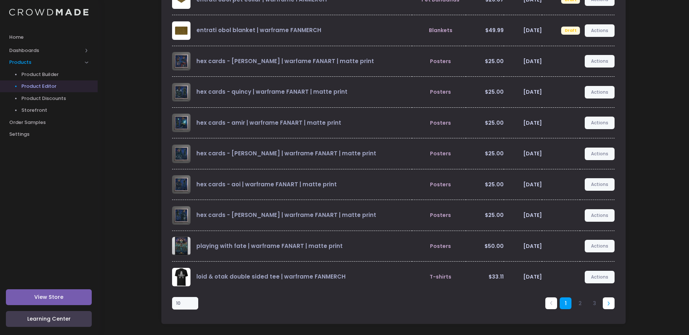
click at [610, 307] on link at bounding box center [609, 303] width 12 height 12
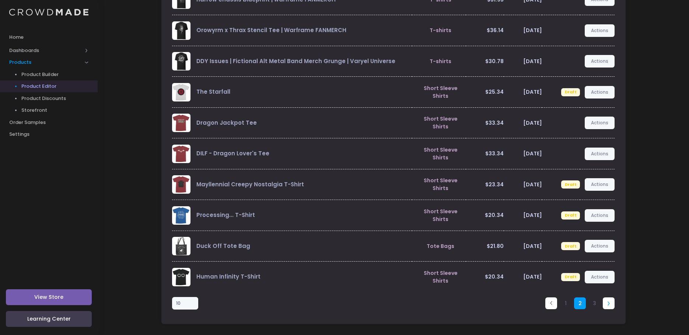
click at [610, 306] on link at bounding box center [609, 303] width 12 height 12
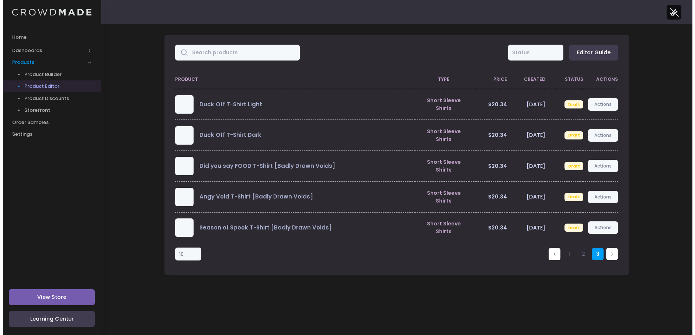
scroll to position [0, 0]
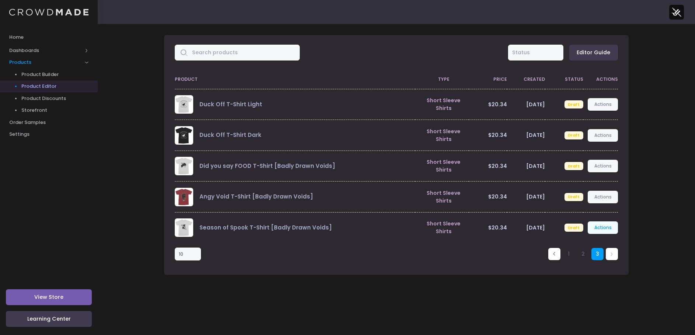
click at [605, 227] on link "Actions" at bounding box center [603, 227] width 30 height 13
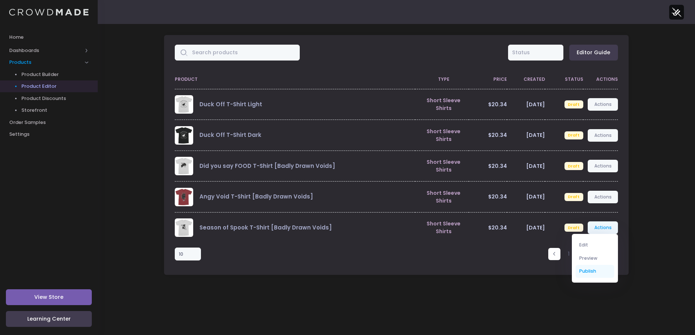
click at [592, 272] on link "Publish" at bounding box center [594, 271] width 39 height 13
click at [345, 269] on div "Product Type Price Created Status Actions Duck Off T-Shirt Light Short Sleeve S…" at bounding box center [396, 172] width 464 height 205
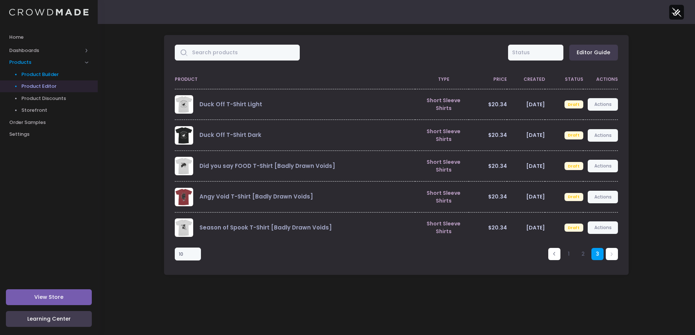
click at [34, 73] on span "Product Builder" at bounding box center [54, 74] width 67 height 7
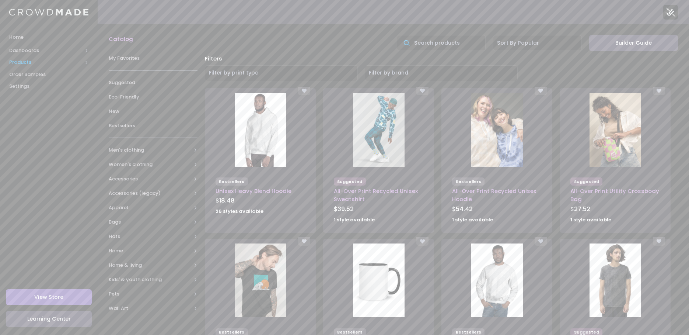
click at [26, 66] on span "Products" at bounding box center [49, 62] width 98 height 12
click at [35, 88] on span "Product Editor" at bounding box center [54, 86] width 67 height 7
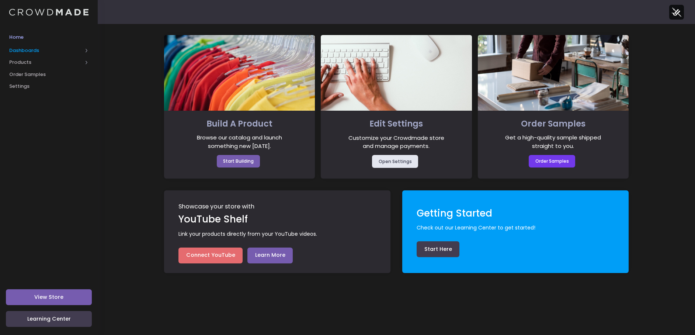
click at [24, 49] on span "Dashboards" at bounding box center [45, 50] width 73 height 7
click at [22, 87] on span "Products" at bounding box center [45, 86] width 73 height 7
click at [45, 74] on span "Product Builder" at bounding box center [54, 74] width 67 height 7
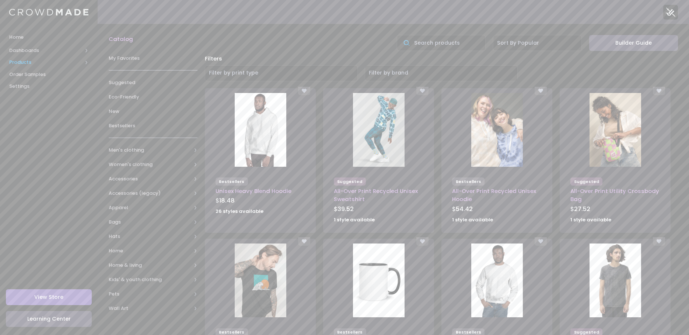
click at [21, 63] on span "Products" at bounding box center [45, 62] width 73 height 7
click at [37, 86] on span "Product Editor" at bounding box center [54, 86] width 67 height 7
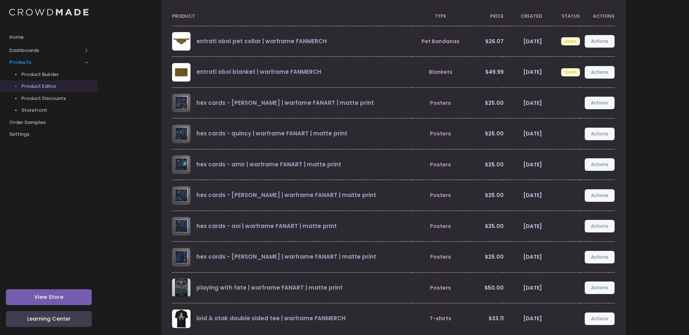
scroll to position [105, 0]
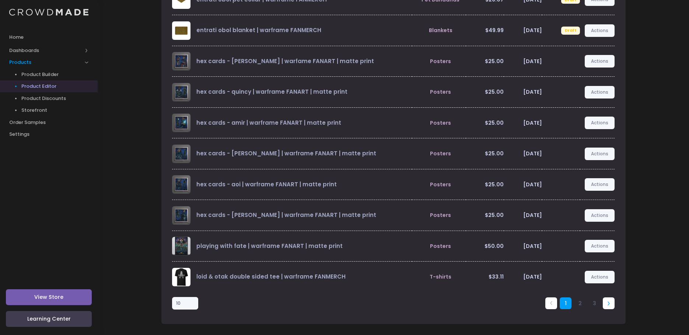
click at [610, 305] on icon at bounding box center [609, 303] width 4 height 4
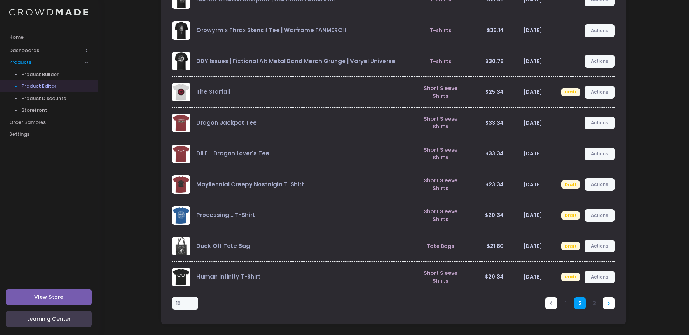
click at [608, 305] on link at bounding box center [609, 303] width 12 height 12
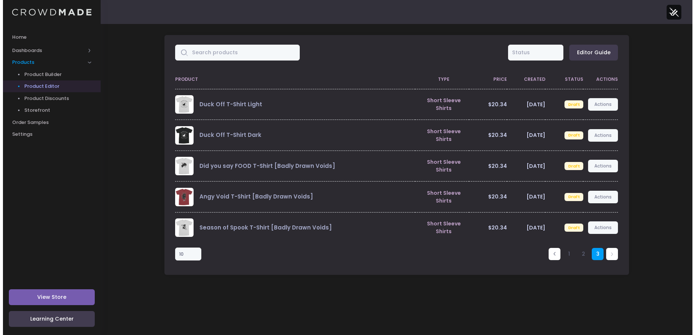
scroll to position [0, 0]
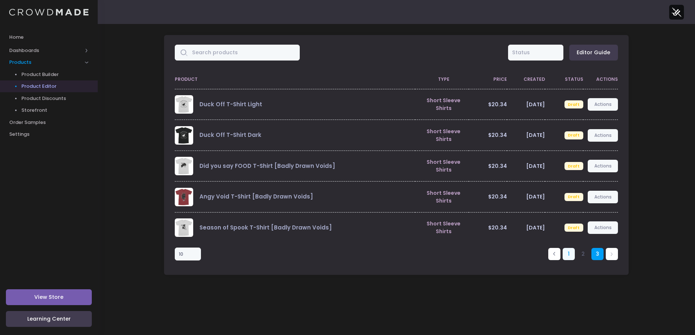
click at [568, 254] on link "1" at bounding box center [568, 254] width 12 height 12
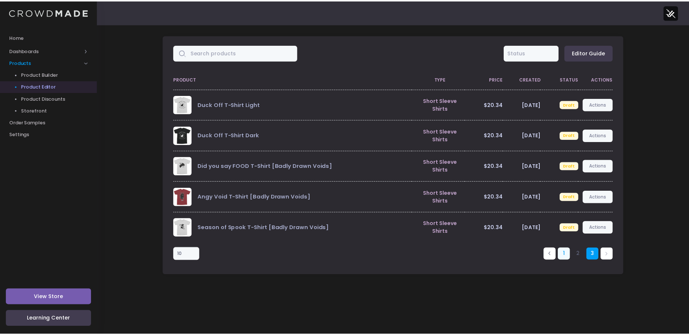
scroll to position [105, 0]
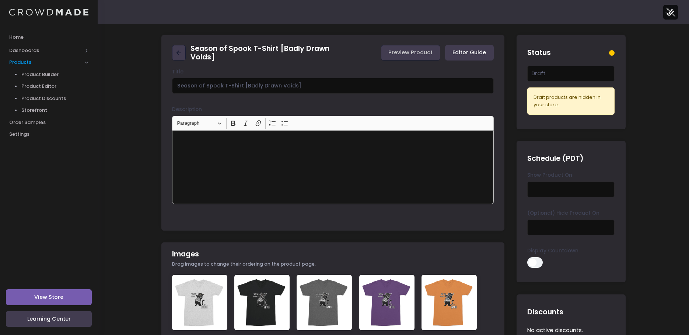
click at [239, 155] on div "Rich Text Editor, main" at bounding box center [333, 167] width 322 height 74
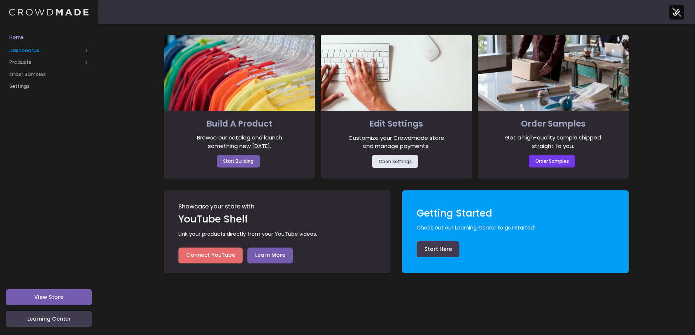
click at [23, 50] on span "Dashboards" at bounding box center [45, 50] width 73 height 7
click at [33, 72] on span "Product Sales" at bounding box center [54, 74] width 67 height 7
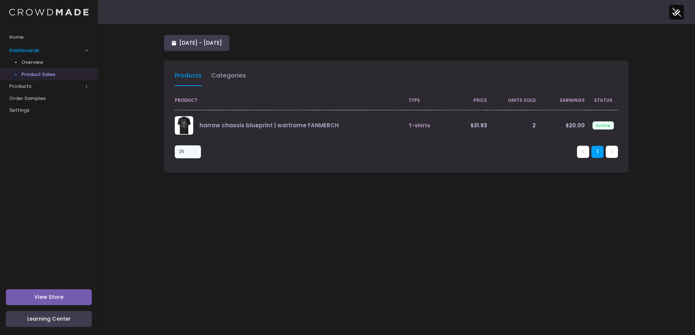
select select "25"
